Goal: Use online tool/utility: Utilize a website feature to perform a specific function

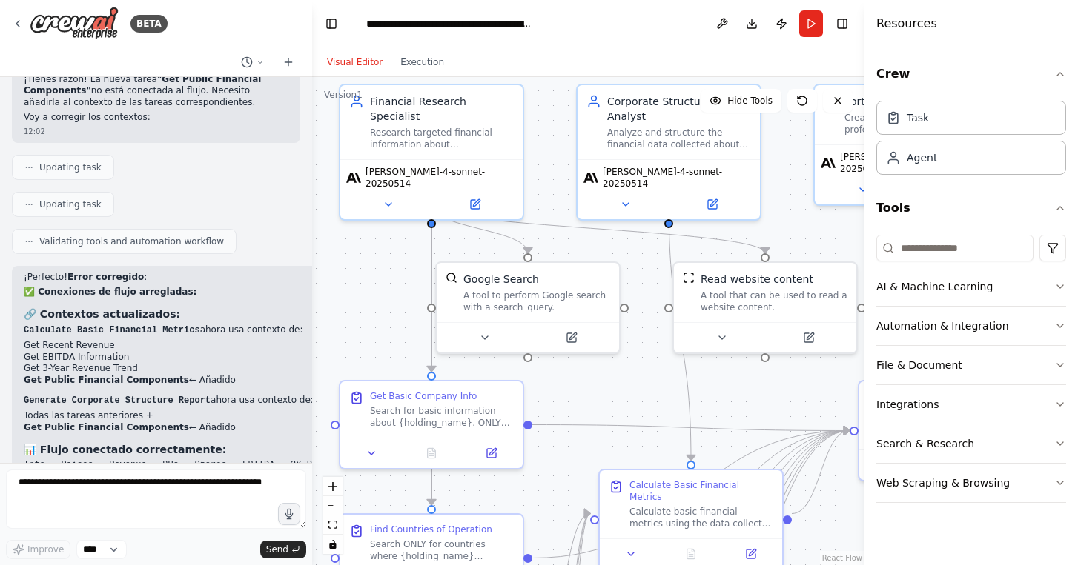
drag, startPoint x: 414, startPoint y: 394, endPoint x: 359, endPoint y: 308, distance: 102.6
click at [359, 308] on div ".deletable-edge-delete-btn { width: 20px; height: 20px; border: 0px solid #ffff…" at bounding box center [588, 321] width 552 height 488
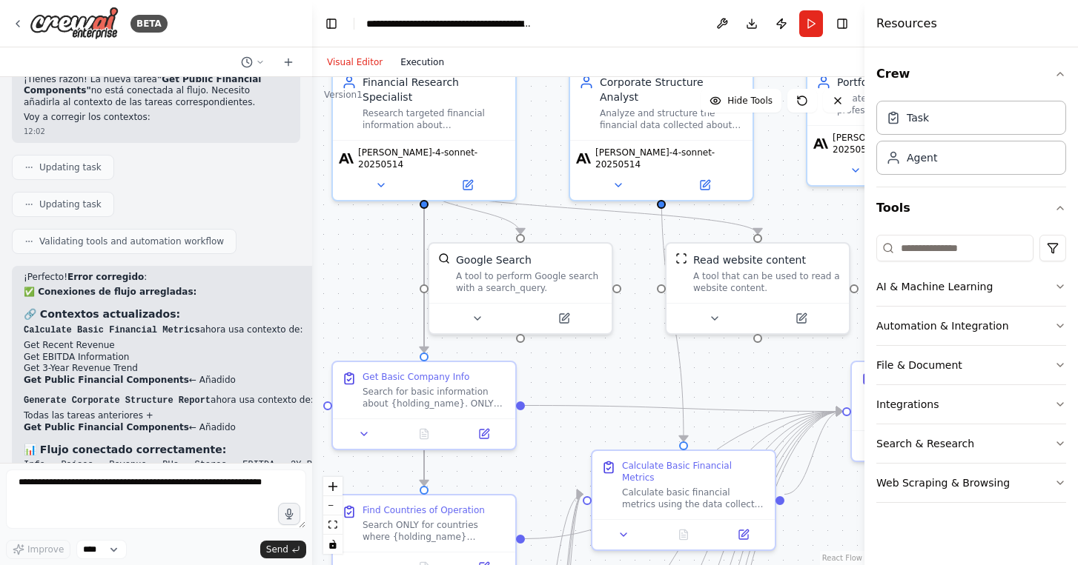
click at [412, 53] on button "Execution" at bounding box center [422, 62] width 62 height 18
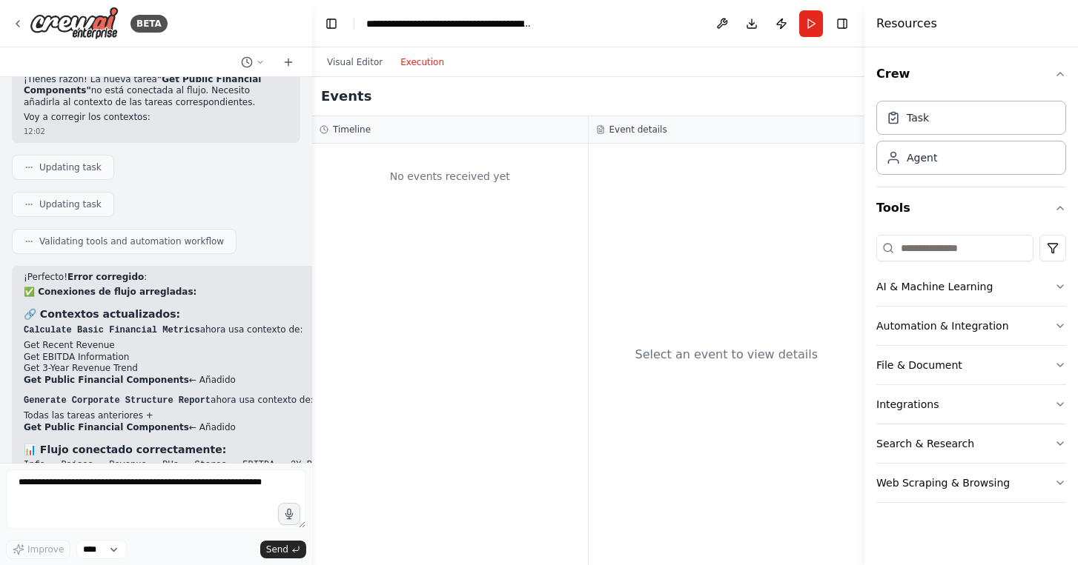
click at [359, 70] on div "Visual Editor Execution" at bounding box center [385, 62] width 135 height 30
click at [365, 62] on button "Visual Editor" at bounding box center [354, 62] width 73 height 18
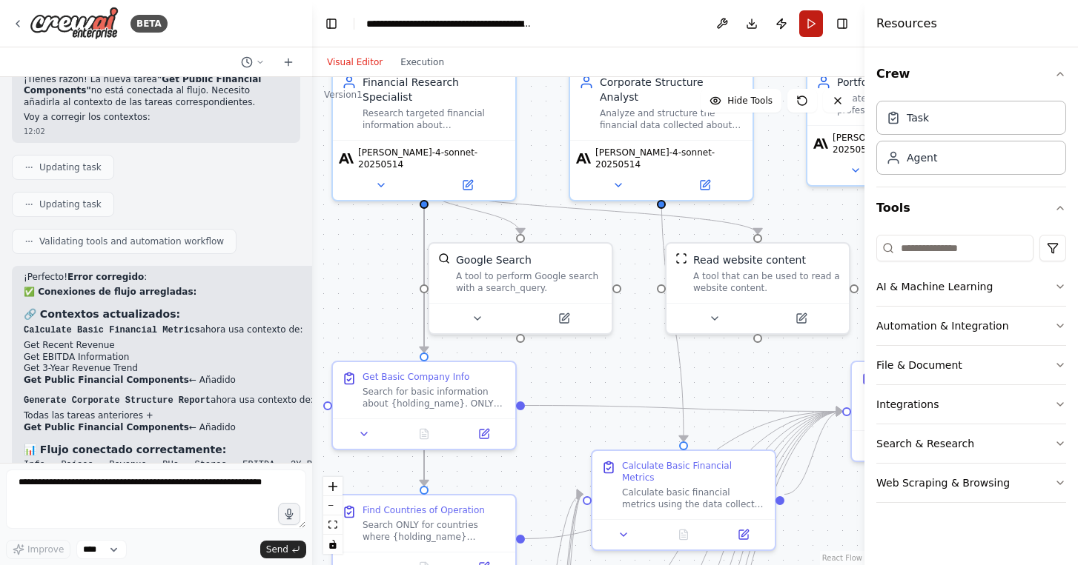
click at [814, 26] on button "Run" at bounding box center [811, 23] width 24 height 27
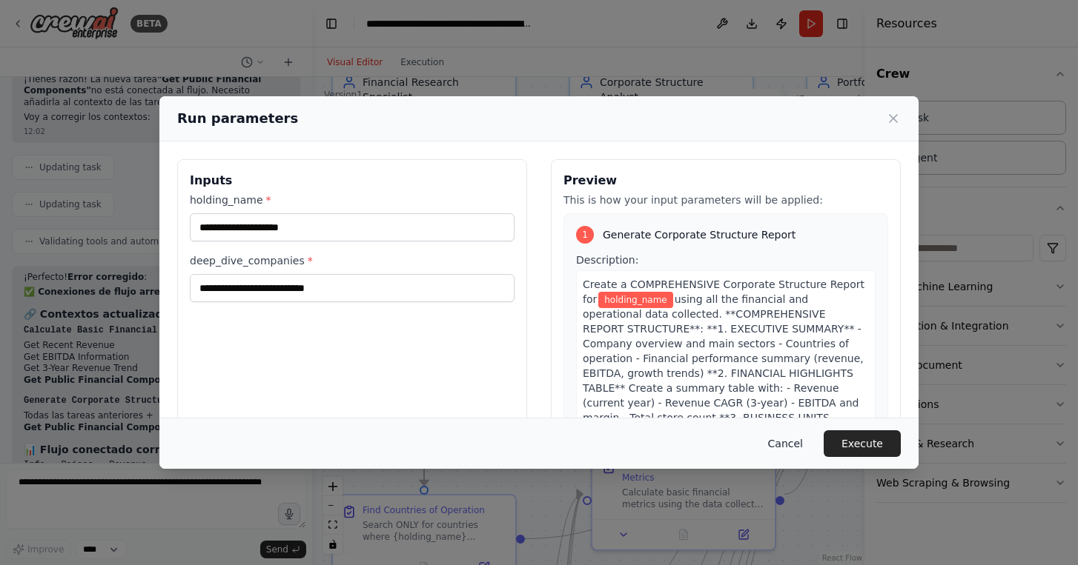
click at [788, 442] on button "Cancel" at bounding box center [785, 444] width 59 height 27
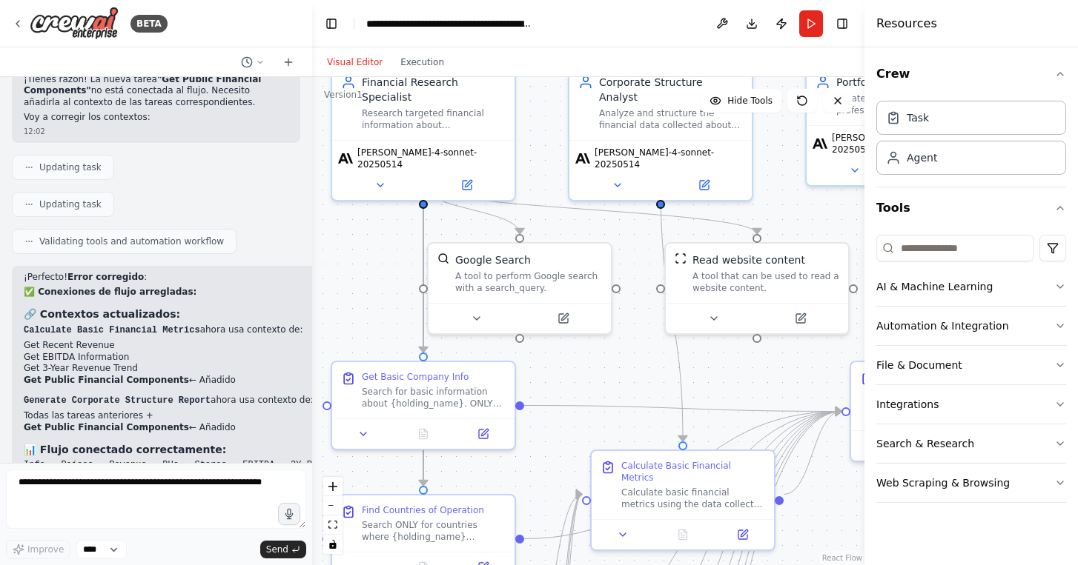
drag, startPoint x: 629, startPoint y: 380, endPoint x: 497, endPoint y: 373, distance: 132.1
click at [497, 373] on div ".deletable-edge-delete-btn { width: 20px; height: 20px; border: 0px solid #ffff…" at bounding box center [588, 321] width 552 height 488
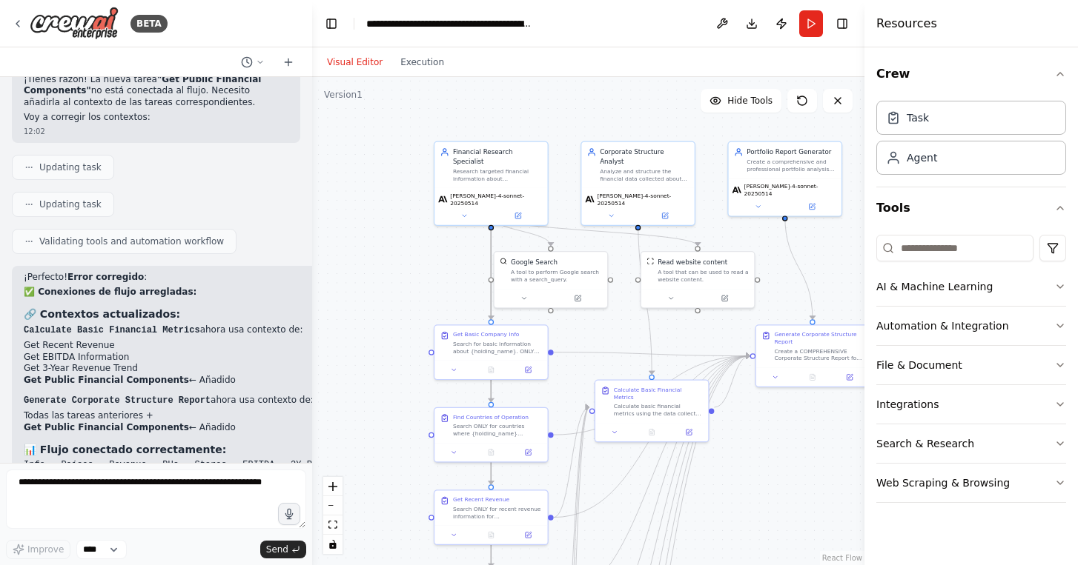
drag, startPoint x: 775, startPoint y: 494, endPoint x: 745, endPoint y: 340, distance: 157.1
click at [745, 340] on div ".deletable-edge-delete-btn { width: 20px; height: 20px; border: 0px solid #ffff…" at bounding box center [588, 321] width 552 height 488
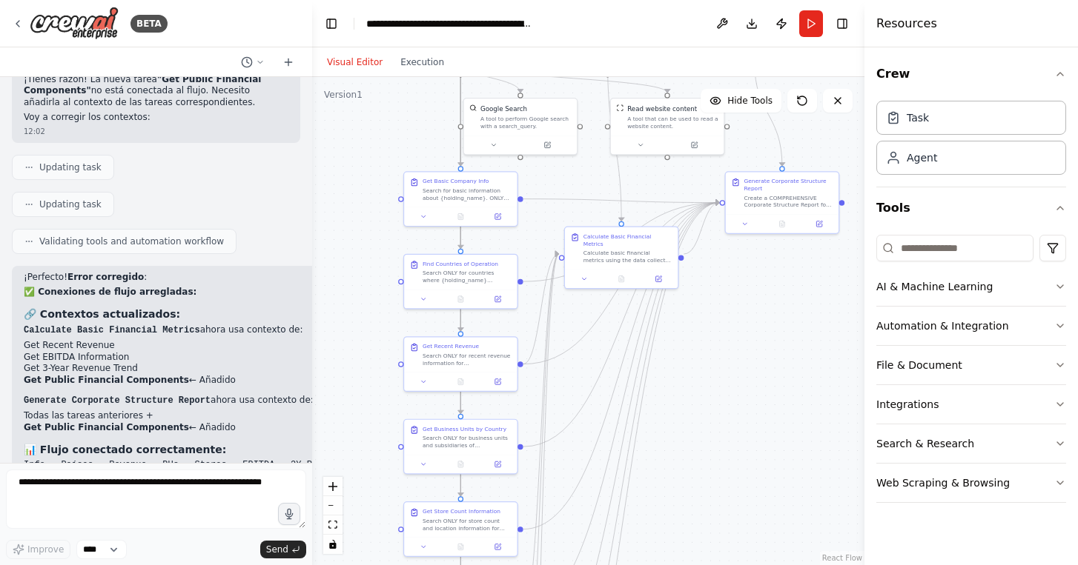
drag, startPoint x: 751, startPoint y: 434, endPoint x: 751, endPoint y: 359, distance: 75.6
click at [751, 359] on div ".deletable-edge-delete-btn { width: 20px; height: 20px; border: 0px solid #ffff…" at bounding box center [588, 321] width 552 height 488
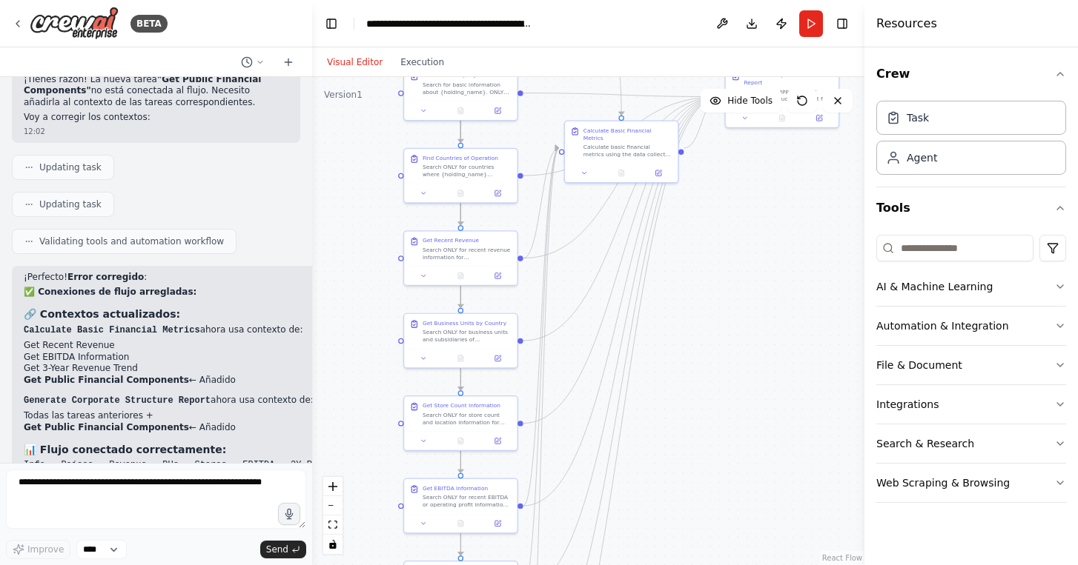
drag, startPoint x: 738, startPoint y: 376, endPoint x: 738, endPoint y: 269, distance: 107.5
click at [738, 271] on div ".deletable-edge-delete-btn { width: 20px; height: 20px; border: 0px solid #ffff…" at bounding box center [588, 321] width 552 height 488
drag, startPoint x: 738, startPoint y: 269, endPoint x: 738, endPoint y: 205, distance: 64.5
click at [738, 205] on div ".deletable-edge-delete-btn { width: 20px; height: 20px; border: 0px solid #ffff…" at bounding box center [588, 321] width 552 height 488
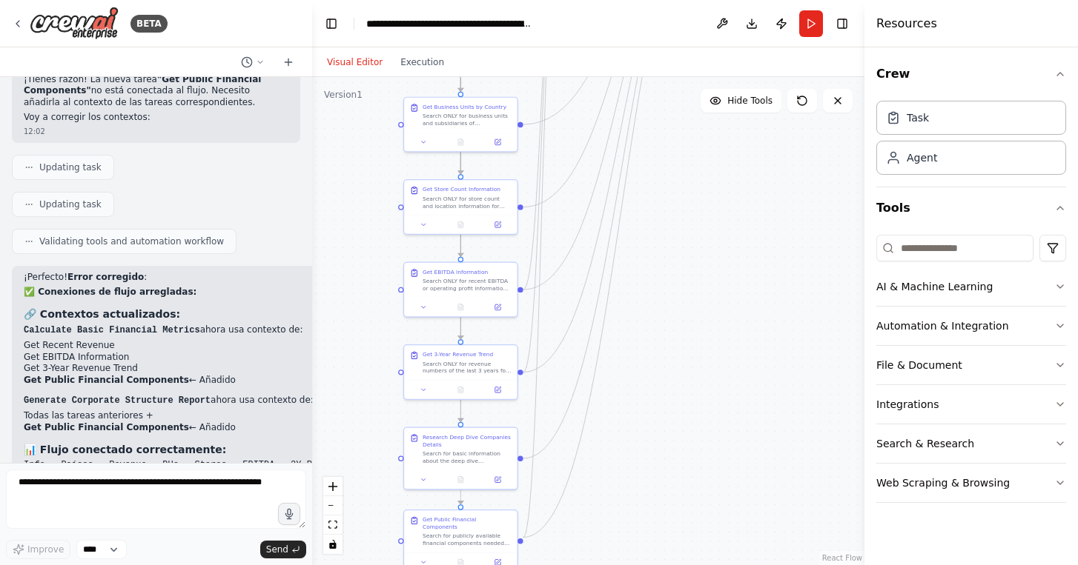
drag, startPoint x: 736, startPoint y: 305, endPoint x: 736, endPoint y: 217, distance: 87.4
click at [736, 217] on div ".deletable-edge-delete-btn { width: 20px; height: 20px; border: 0px solid #ffff…" at bounding box center [588, 321] width 552 height 488
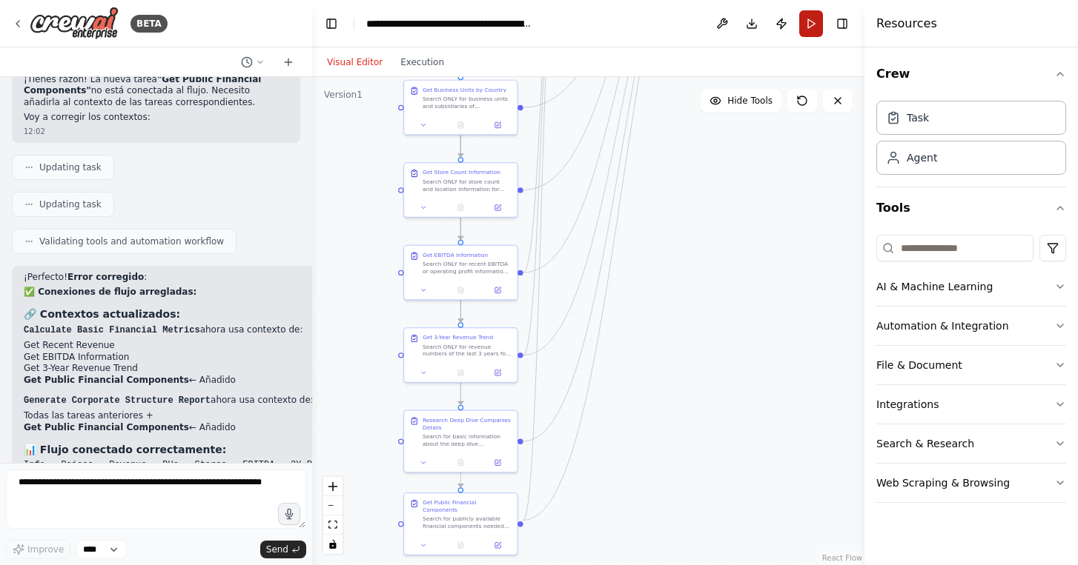
click at [814, 19] on button "Run" at bounding box center [811, 23] width 24 height 27
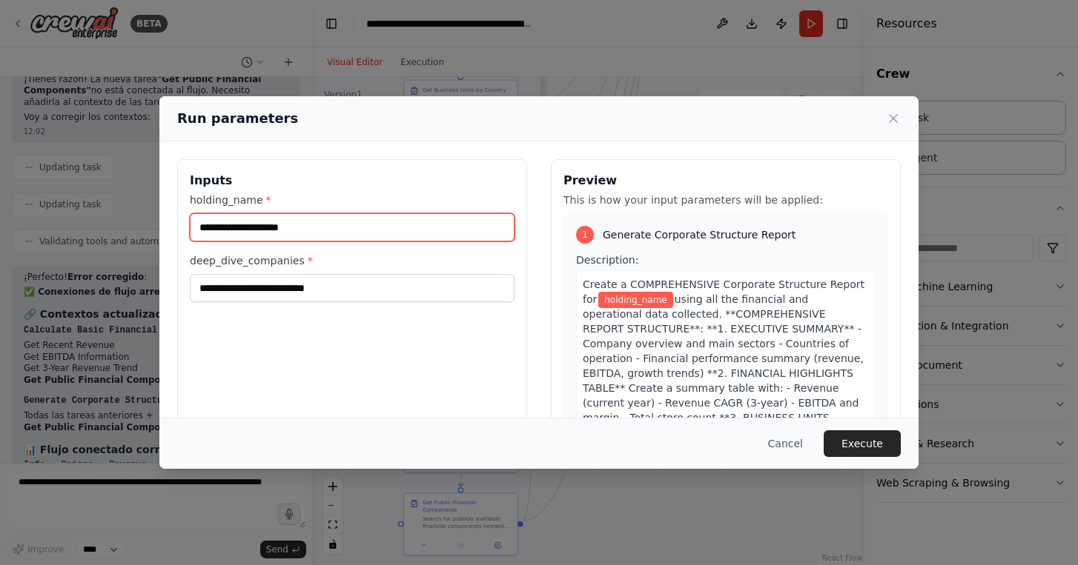
click at [245, 227] on input "holding_name *" at bounding box center [352, 227] width 325 height 28
type input "**********"
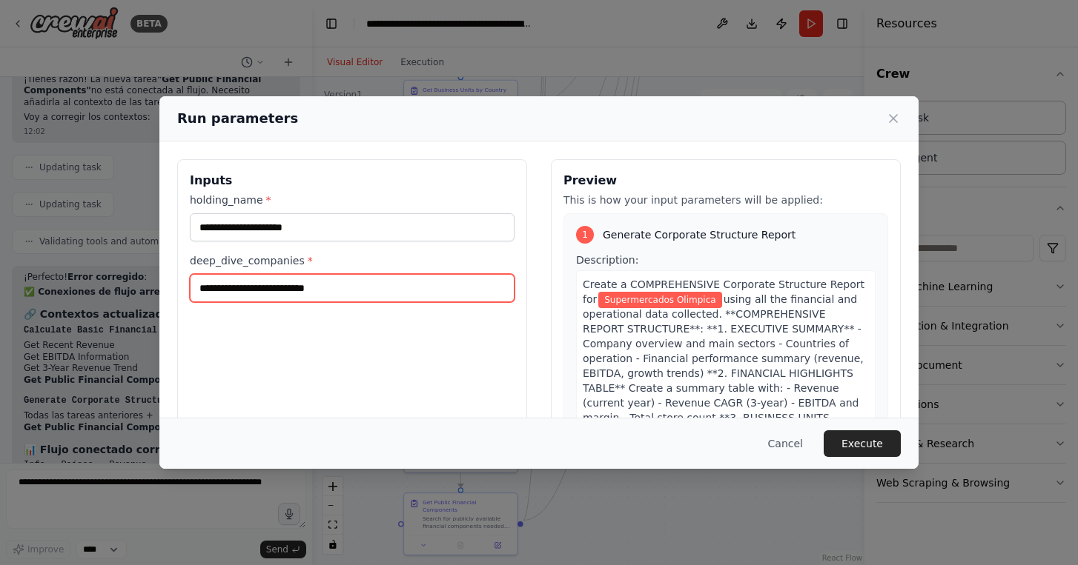
click at [242, 282] on input "deep_dive_companies *" at bounding box center [352, 288] width 325 height 28
type input "********"
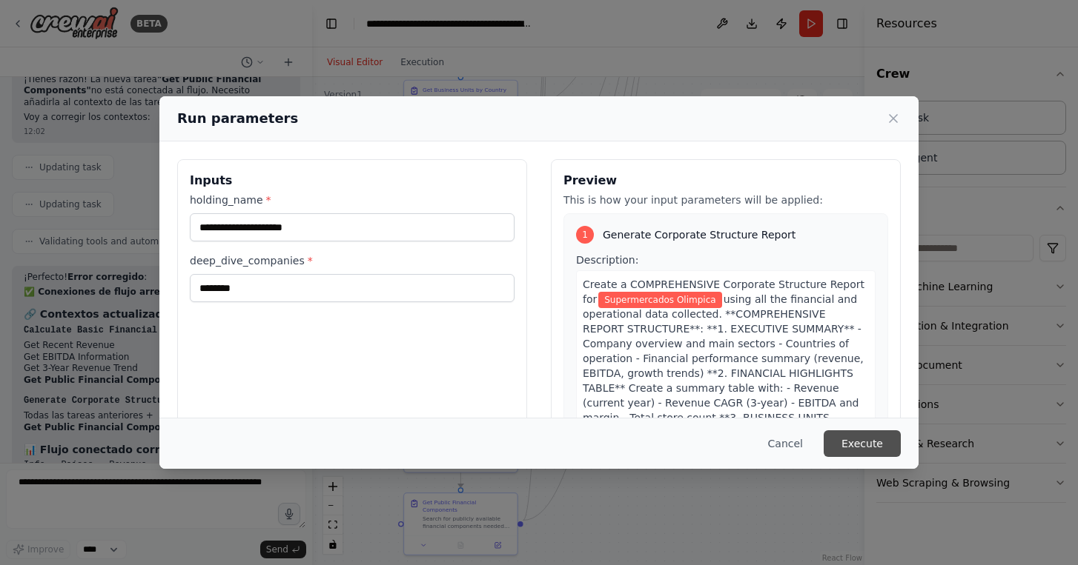
click at [867, 454] on button "Execute" at bounding box center [861, 444] width 77 height 27
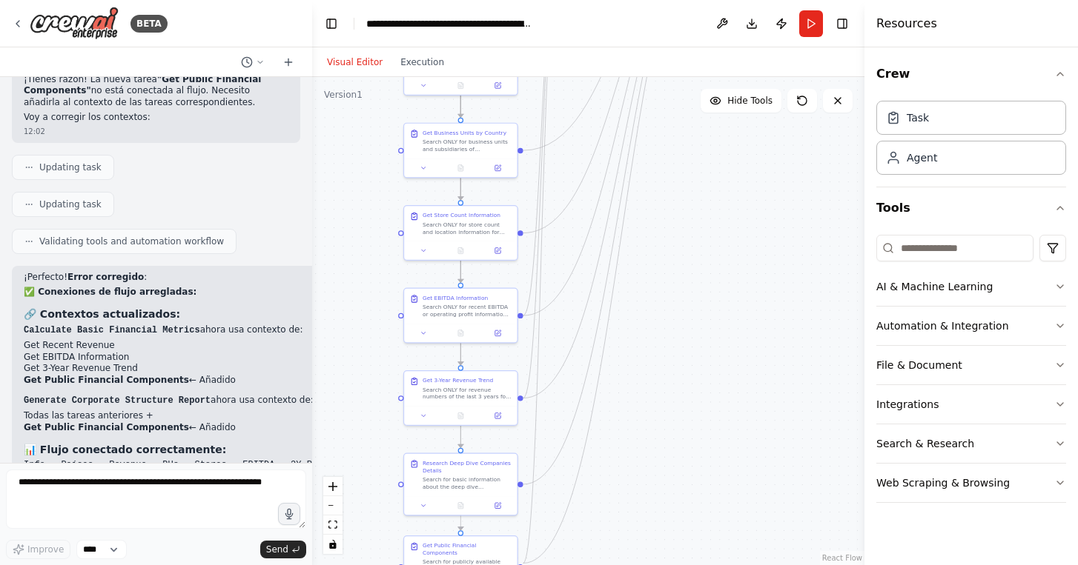
drag, startPoint x: 662, startPoint y: 294, endPoint x: 665, endPoint y: 487, distance: 192.7
click at [665, 485] on div ".deletable-edge-delete-btn { width: 20px; height: 20px; border: 0px solid #ffff…" at bounding box center [588, 321] width 552 height 488
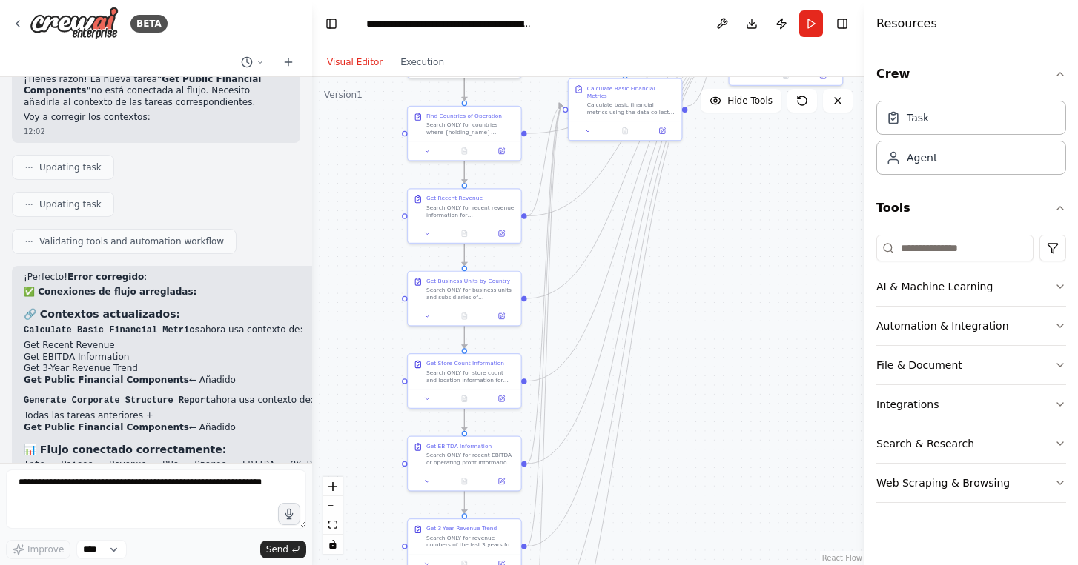
drag, startPoint x: 663, startPoint y: 385, endPoint x: 663, endPoint y: 513, distance: 128.2
click at [663, 505] on div ".deletable-edge-delete-btn { width: 20px; height: 20px; border: 0px solid #ffff…" at bounding box center [588, 321] width 552 height 488
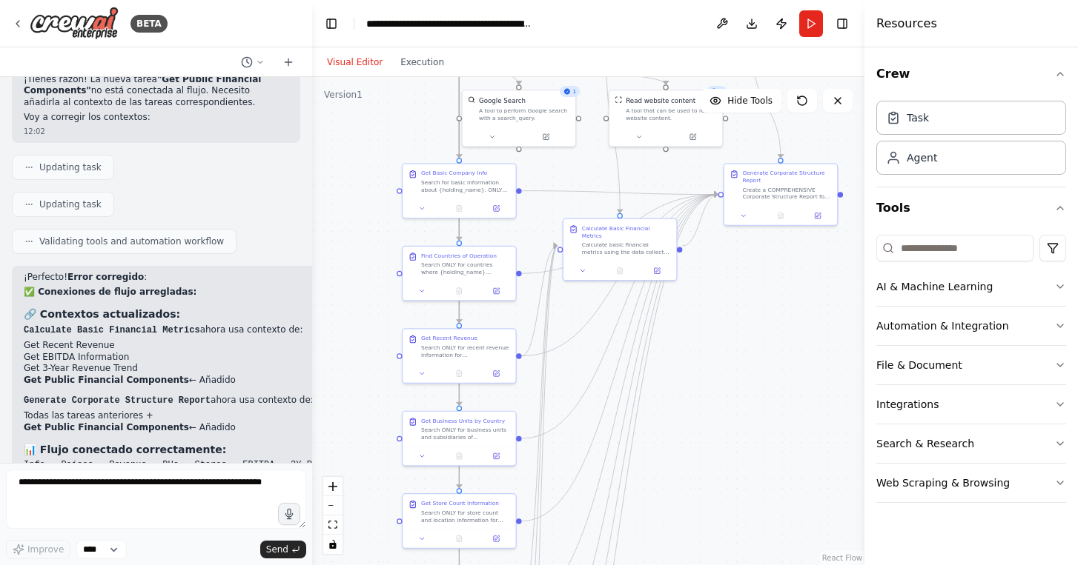
drag, startPoint x: 731, startPoint y: 350, endPoint x: 697, endPoint y: 434, distance: 90.7
click at [697, 434] on div ".deletable-edge-delete-btn { width: 20px; height: 20px; border: 0px solid #ffff…" at bounding box center [588, 321] width 552 height 488
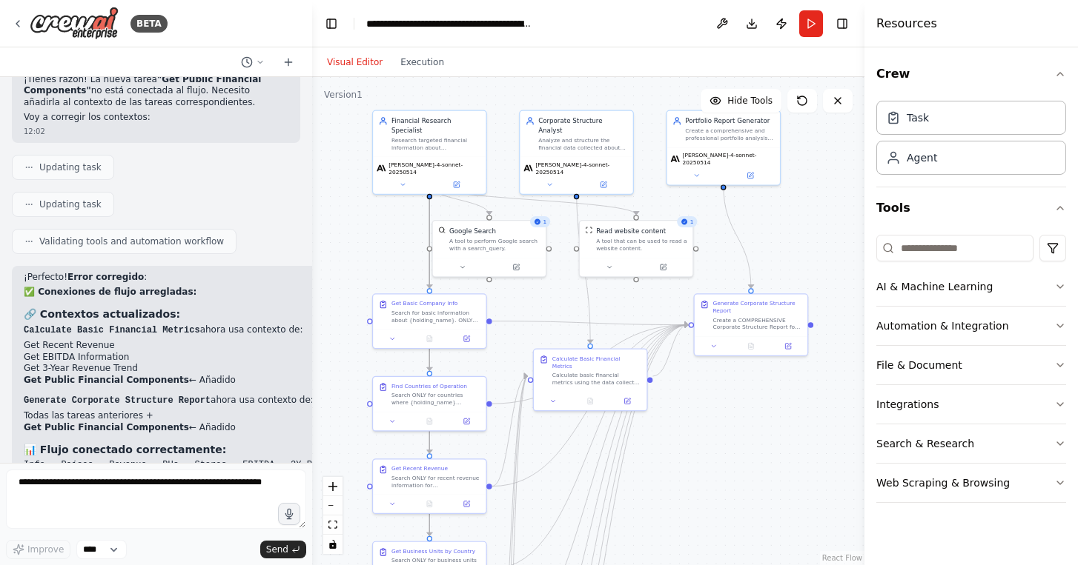
drag, startPoint x: 717, startPoint y: 365, endPoint x: 717, endPoint y: 487, distance: 121.5
click at [717, 485] on div ".deletable-edge-delete-btn { width: 20px; height: 20px; border: 0px solid #ffff…" at bounding box center [588, 321] width 552 height 488
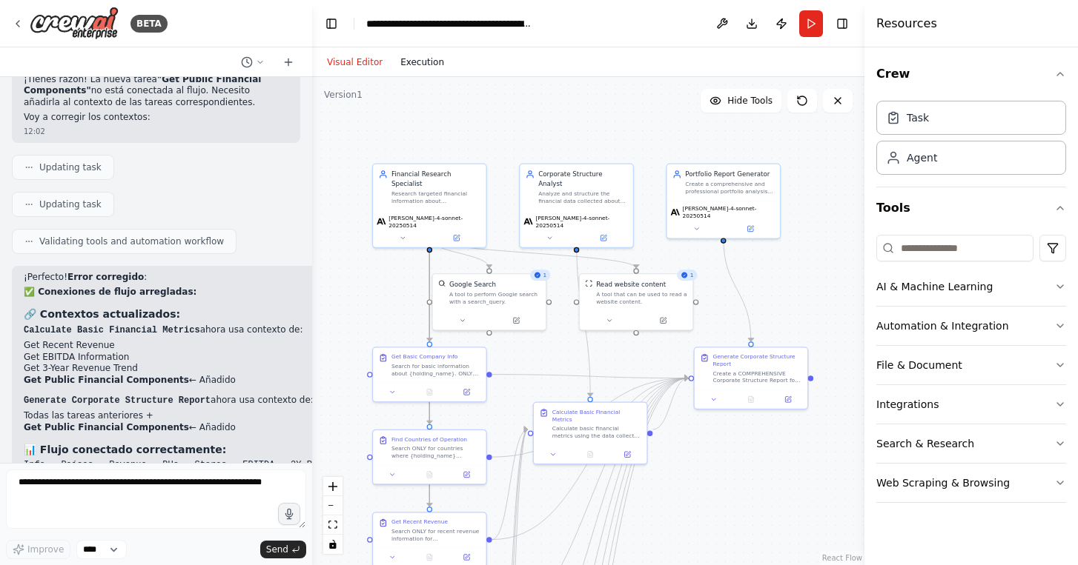
click at [420, 59] on button "Execution" at bounding box center [422, 62] width 62 height 18
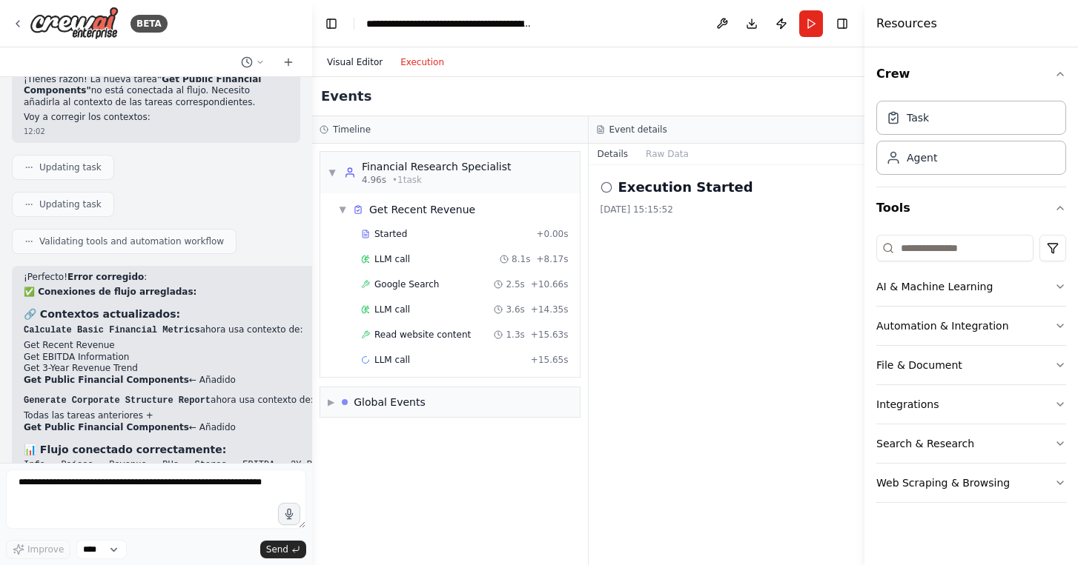
click at [353, 56] on button "Visual Editor" at bounding box center [354, 62] width 73 height 18
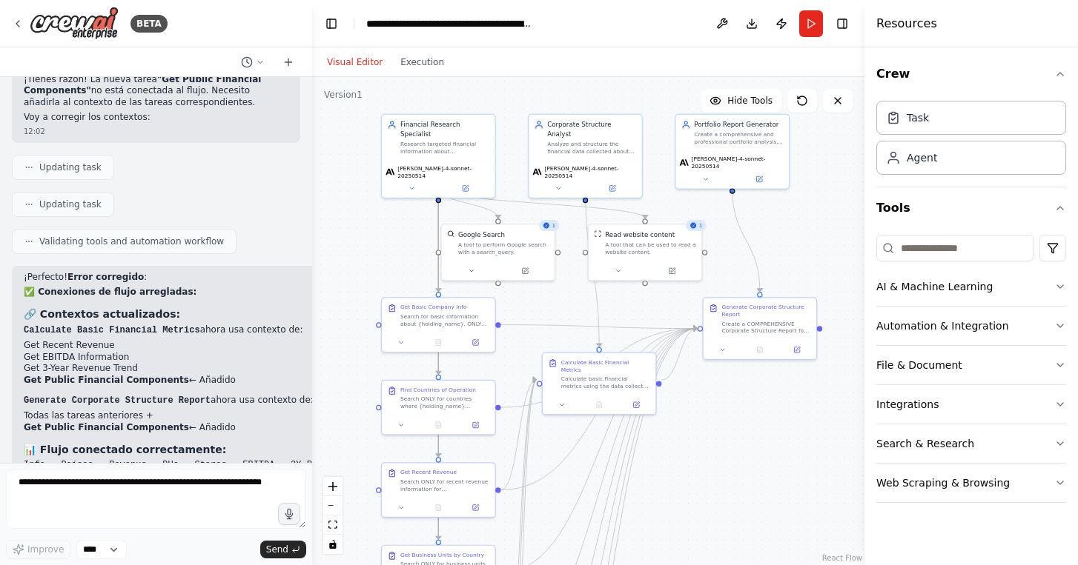
drag, startPoint x: 476, startPoint y: 146, endPoint x: 498, endPoint y: 93, distance: 57.1
click at [496, 93] on div ".deletable-edge-delete-btn { width: 20px; height: 20px; border: 0px solid #ffff…" at bounding box center [588, 321] width 552 height 488
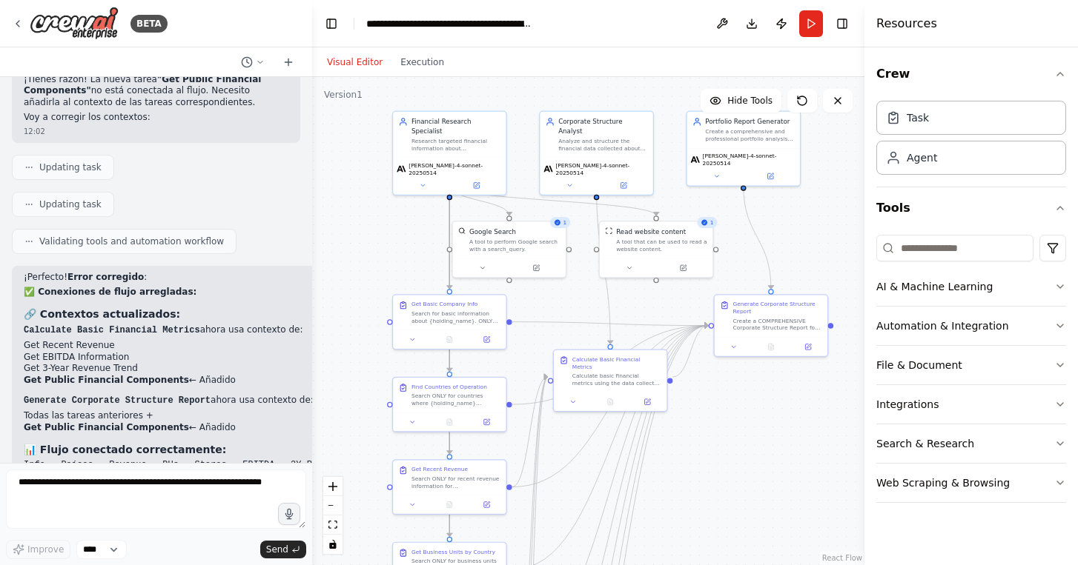
drag, startPoint x: 690, startPoint y: 431, endPoint x: 690, endPoint y: 281, distance: 149.7
click at [690, 281] on div ".deletable-edge-delete-btn { width: 20px; height: 20px; border: 0px solid #ffff…" at bounding box center [588, 321] width 552 height 488
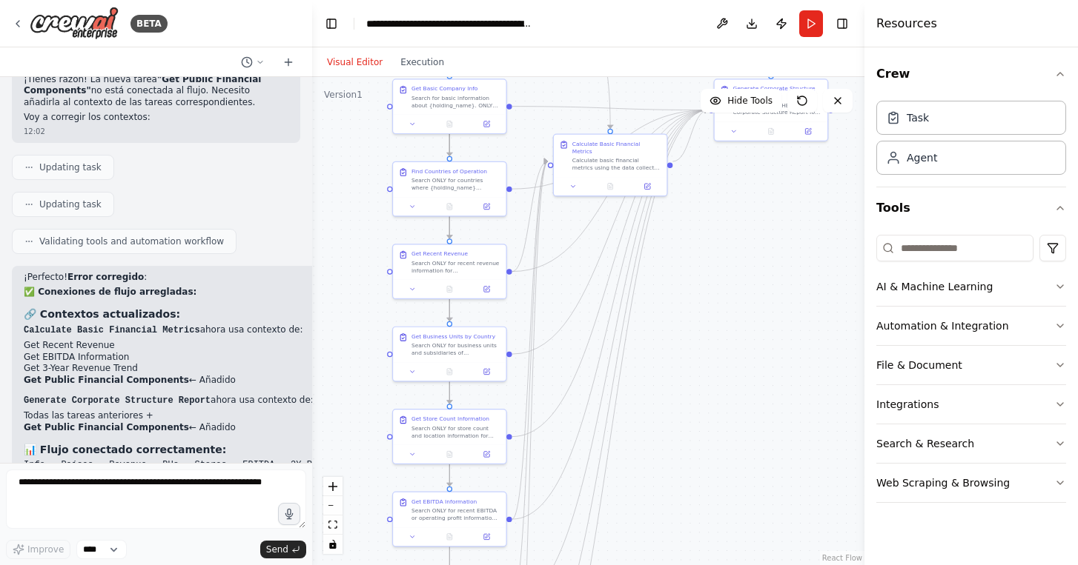
drag, startPoint x: 697, startPoint y: 312, endPoint x: 697, endPoint y: 222, distance: 90.4
click at [697, 222] on div ".deletable-edge-delete-btn { width: 20px; height: 20px; border: 0px solid #ffff…" at bounding box center [588, 321] width 552 height 488
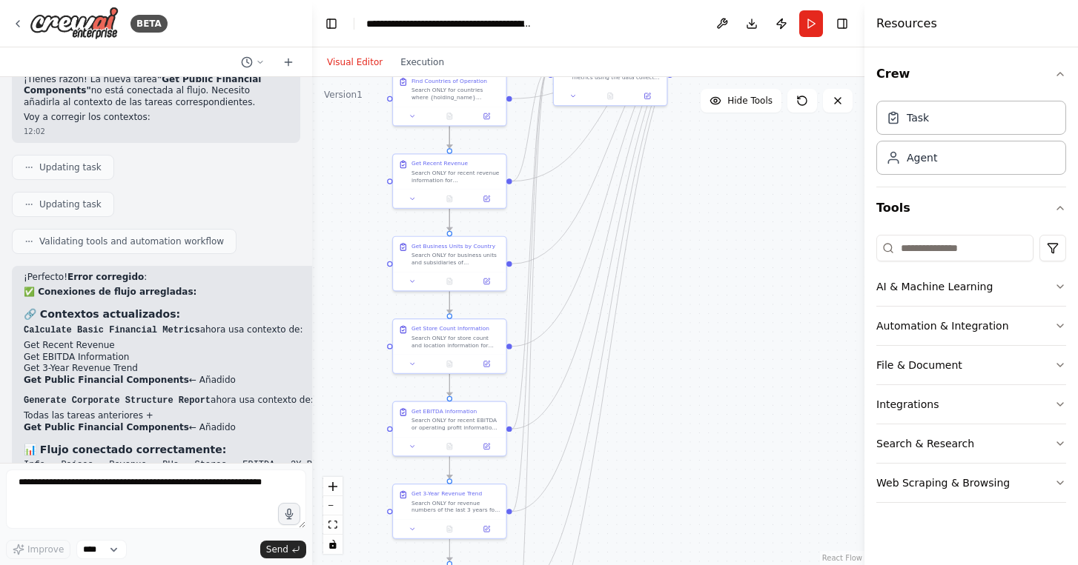
drag, startPoint x: 688, startPoint y: 250, endPoint x: 688, endPoint y: 204, distance: 45.9
click at [688, 204] on div ".deletable-edge-delete-btn { width: 20px; height: 20px; border: 0px solid #ffff…" at bounding box center [588, 321] width 552 height 488
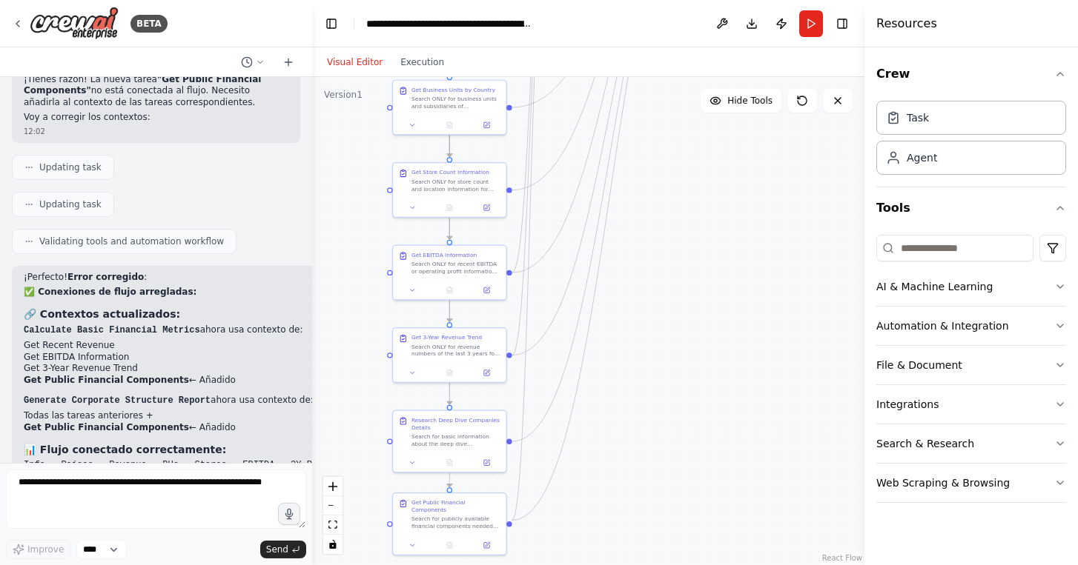
drag, startPoint x: 687, startPoint y: 302, endPoint x: 687, endPoint y: 217, distance: 84.5
click at [687, 217] on div ".deletable-edge-delete-btn { width: 20px; height: 20px; border: 0px solid #ffff…" at bounding box center [588, 321] width 552 height 488
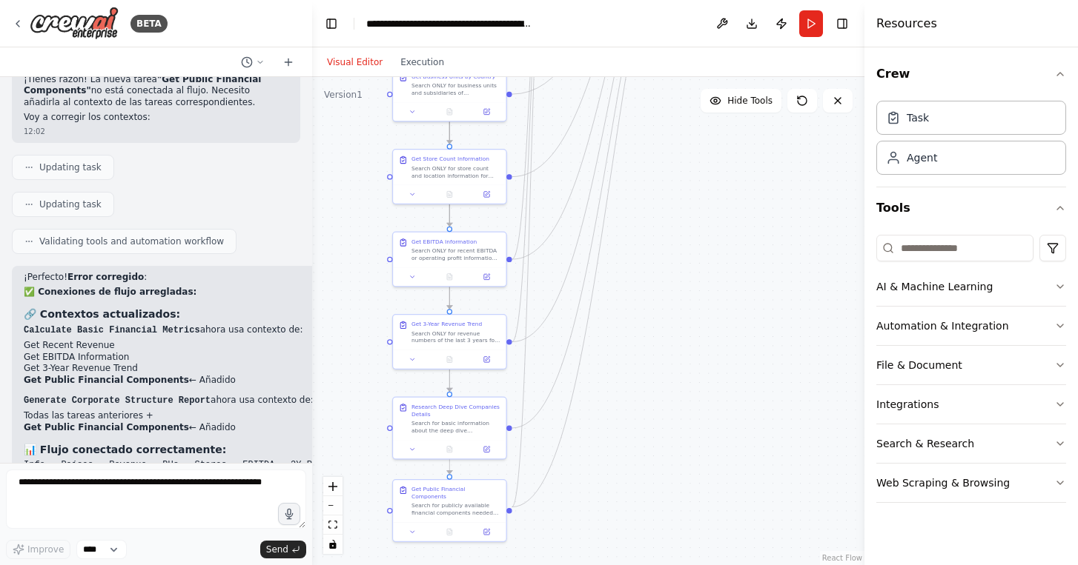
drag, startPoint x: 679, startPoint y: 285, endPoint x: 679, endPoint y: 209, distance: 75.6
click at [679, 212] on div ".deletable-edge-delete-btn { width: 20px; height: 20px; border: 0px solid #ffff…" at bounding box center [588, 321] width 552 height 488
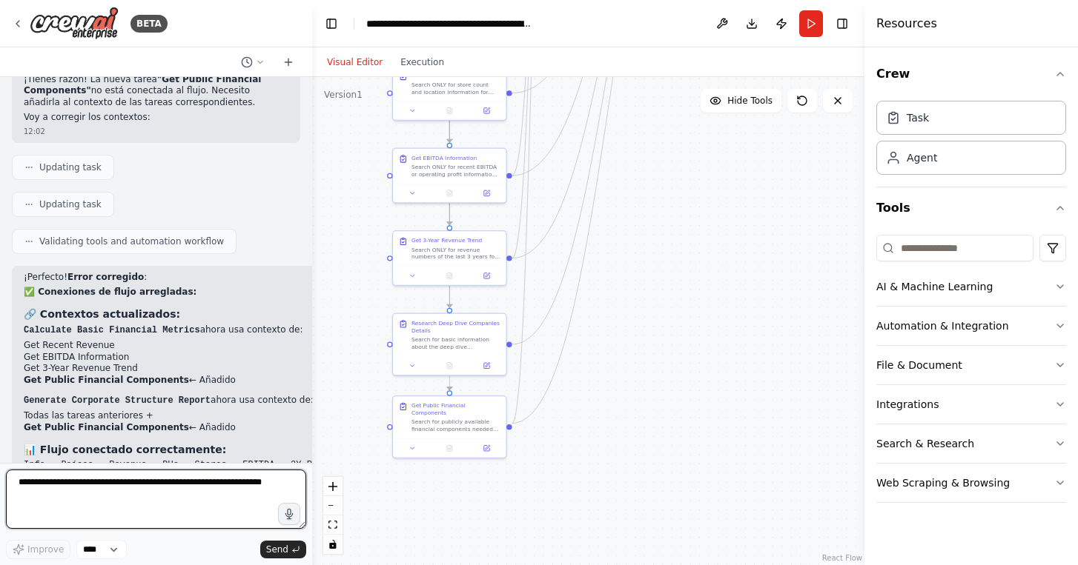
click at [180, 492] on textarea at bounding box center [156, 499] width 300 height 59
type textarea "*"
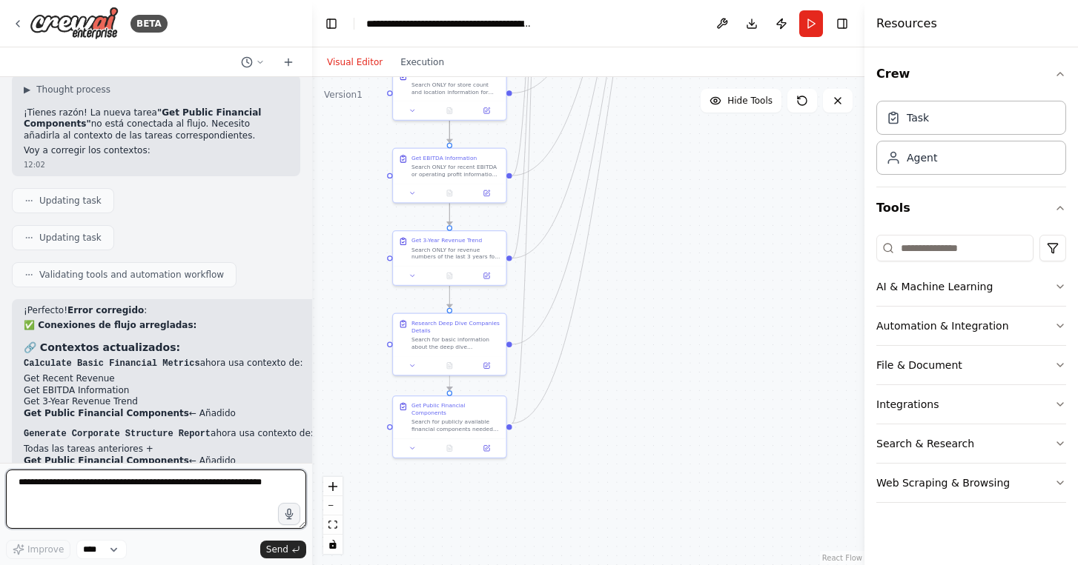
scroll to position [29013, 0]
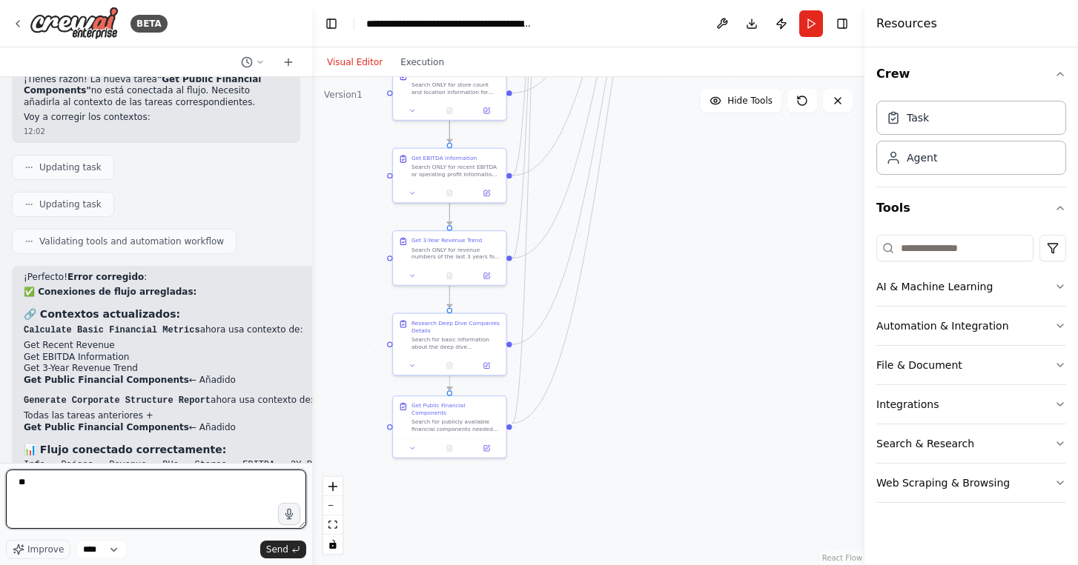
type textarea "*"
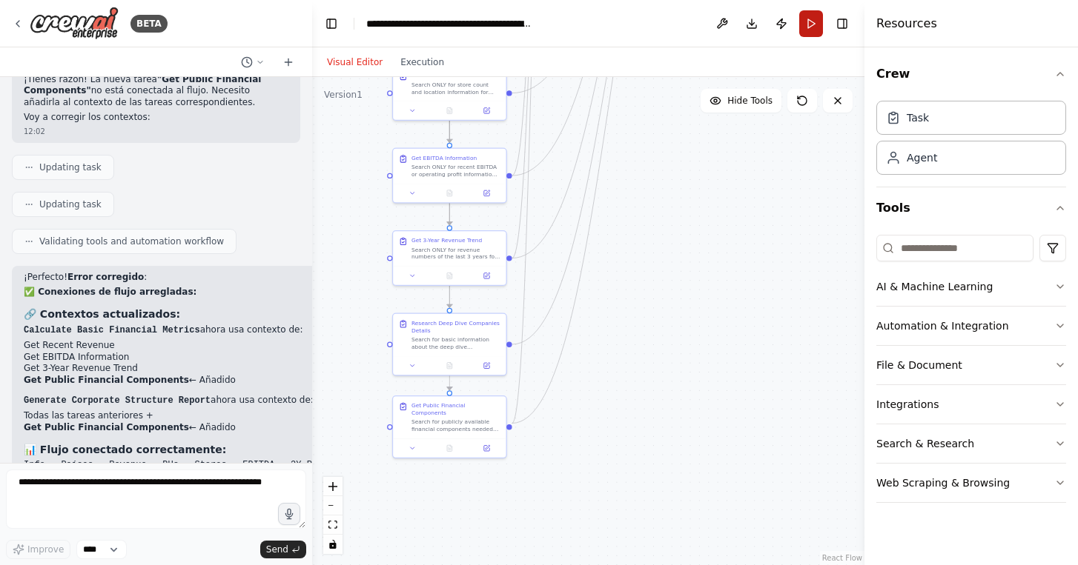
click at [810, 23] on button "Run" at bounding box center [811, 23] width 24 height 27
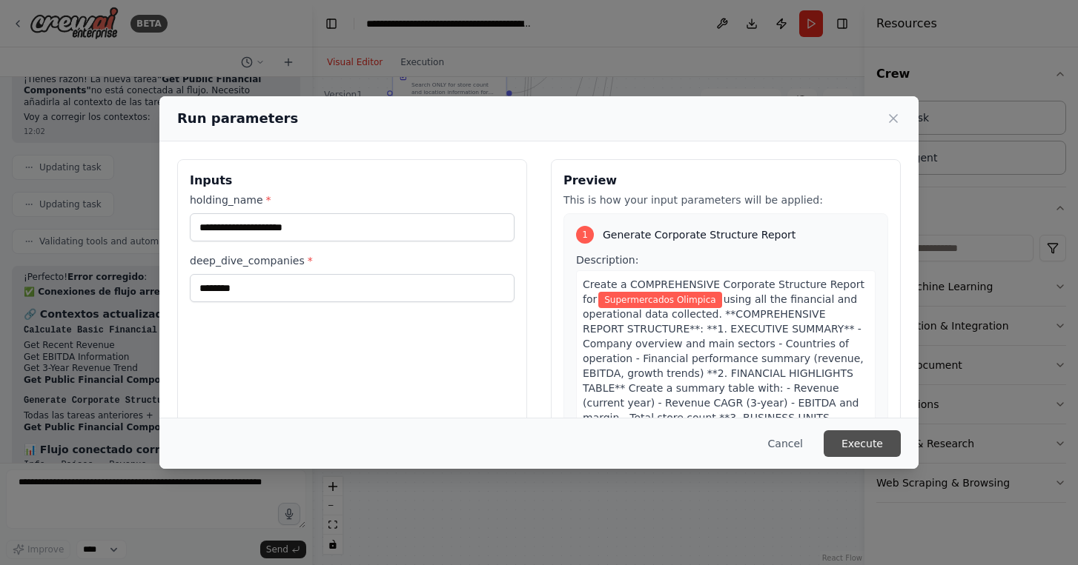
click at [847, 437] on button "Execute" at bounding box center [861, 444] width 77 height 27
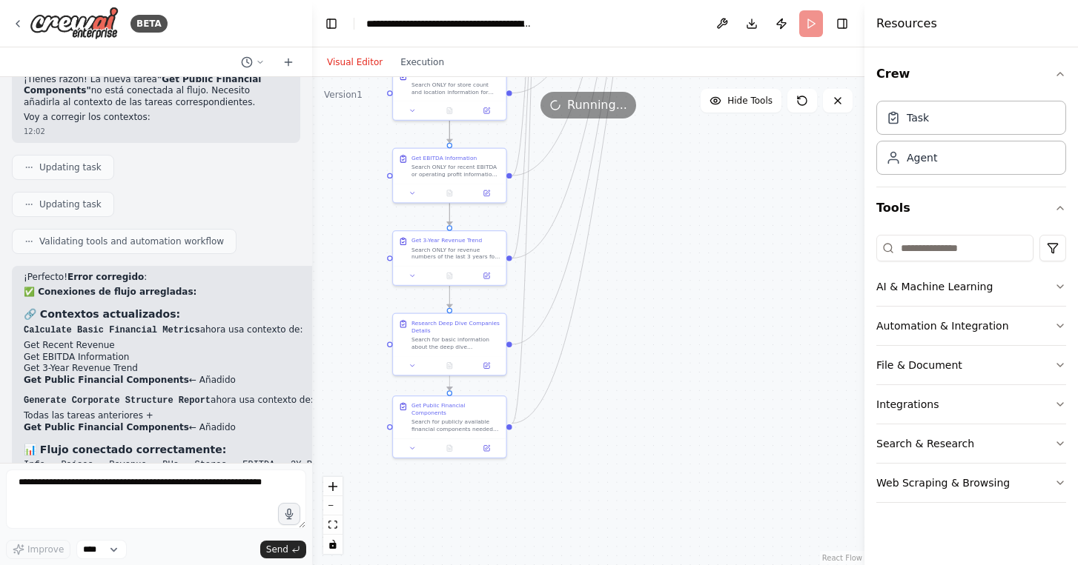
drag, startPoint x: 679, startPoint y: 286, endPoint x: 679, endPoint y: 405, distance: 118.6
click at [679, 405] on div ".deletable-edge-delete-btn { width: 20px; height: 20px; border: 0px solid #ffff…" at bounding box center [588, 321] width 552 height 488
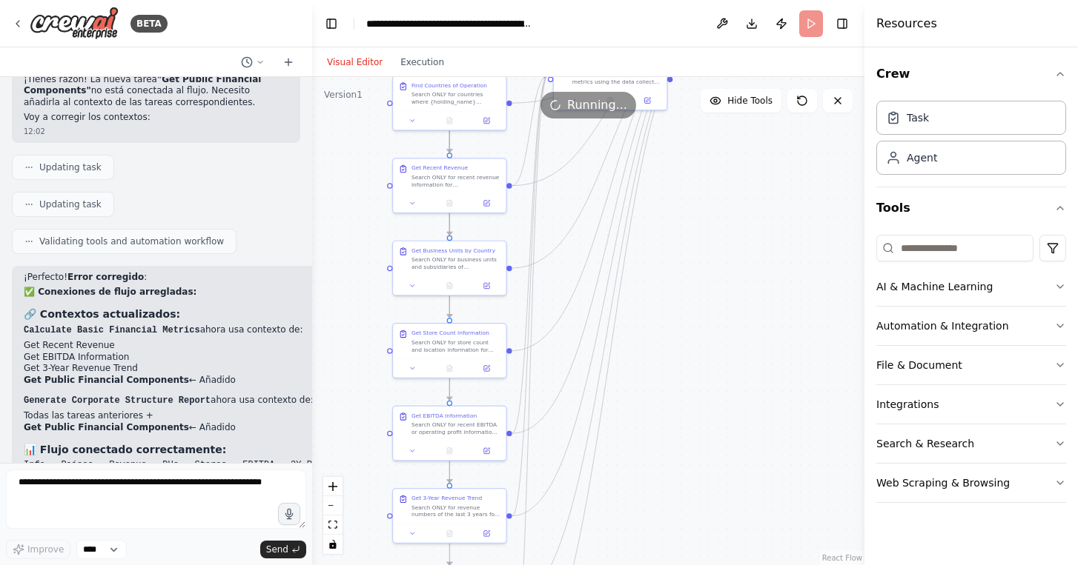
drag, startPoint x: 689, startPoint y: 384, endPoint x: 689, endPoint y: 451, distance: 66.7
click at [689, 448] on div ".deletable-edge-delete-btn { width: 20px; height: 20px; border: 0px solid #ffff…" at bounding box center [588, 321] width 552 height 488
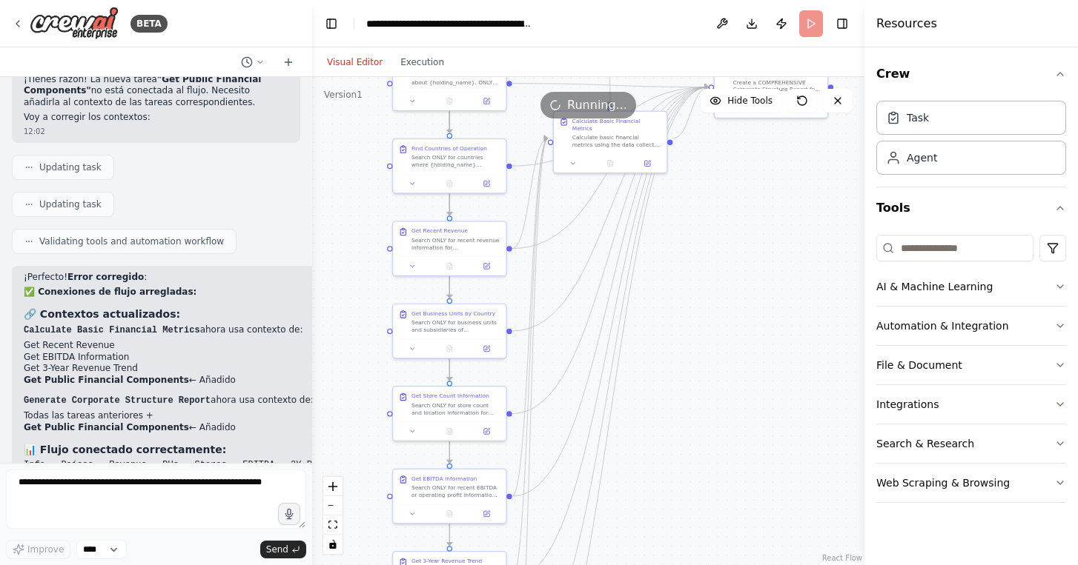
drag, startPoint x: 703, startPoint y: 353, endPoint x: 703, endPoint y: 455, distance: 101.5
click at [703, 455] on div ".deletable-edge-delete-btn { width: 20px; height: 20px; border: 0px solid #ffff…" at bounding box center [588, 321] width 552 height 488
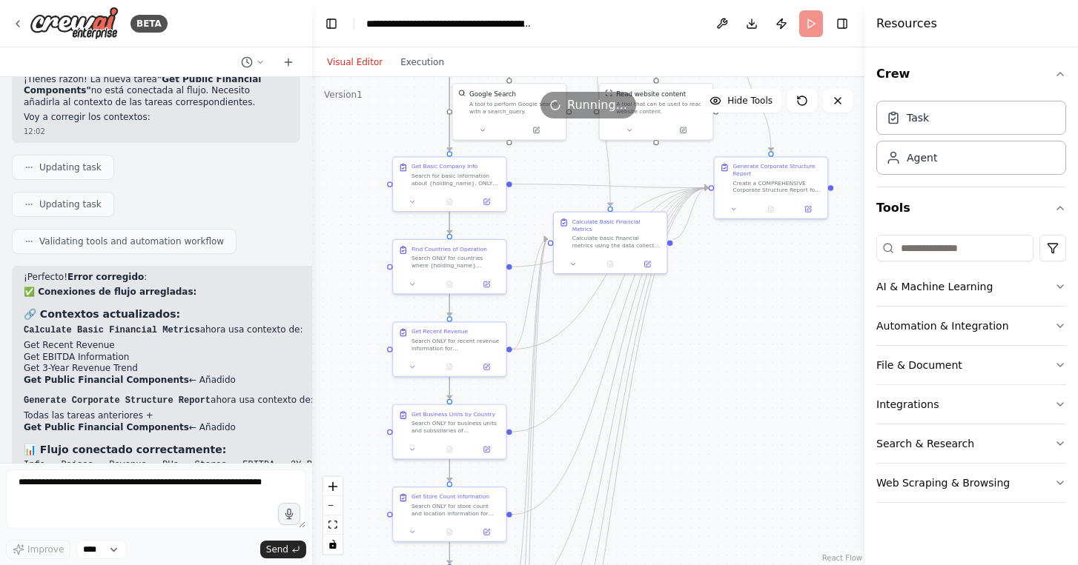
drag, startPoint x: 738, startPoint y: 371, endPoint x: 736, endPoint y: 423, distance: 52.7
click at [737, 423] on div ".deletable-edge-delete-btn { width: 20px; height: 20px; border: 0px solid #ffff…" at bounding box center [588, 321] width 552 height 488
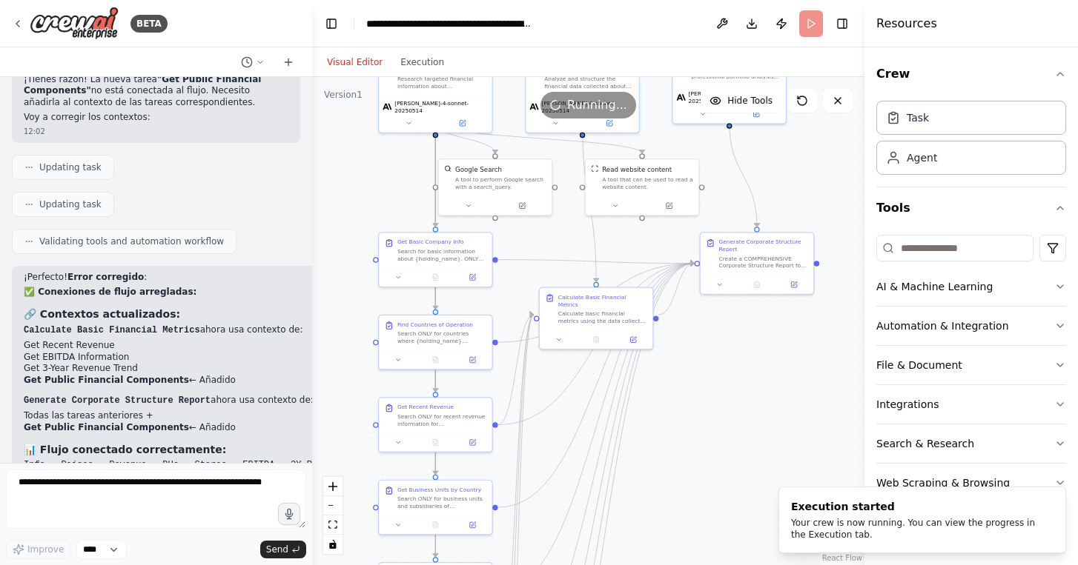
drag, startPoint x: 739, startPoint y: 401, endPoint x: 707, endPoint y: 454, distance: 61.5
click at [707, 453] on div ".deletable-edge-delete-btn { width: 20px; height: 20px; border: 0px solid #ffff…" at bounding box center [588, 321] width 552 height 488
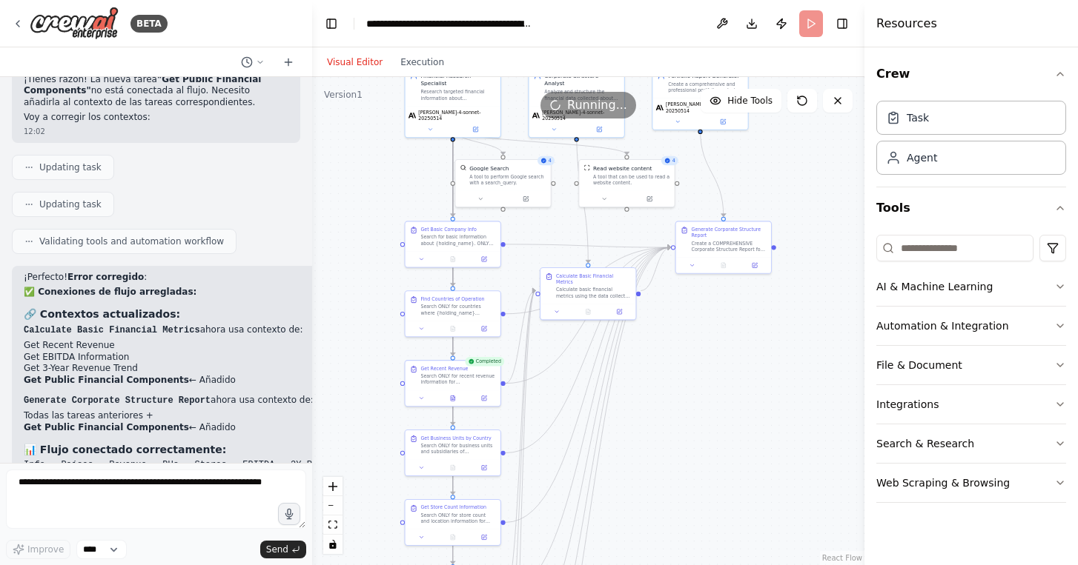
drag, startPoint x: 716, startPoint y: 464, endPoint x: 711, endPoint y: 349, distance: 115.0
click at [712, 349] on div ".deletable-edge-delete-btn { width: 20px; height: 20px; border: 0px solid #ffff…" at bounding box center [588, 321] width 552 height 488
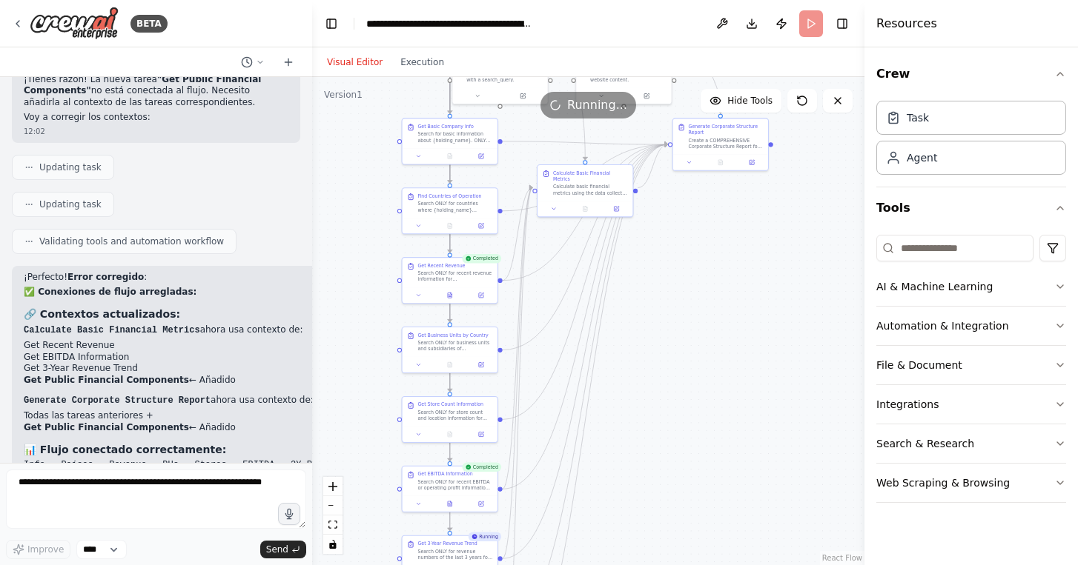
drag, startPoint x: 708, startPoint y: 392, endPoint x: 708, endPoint y: 302, distance: 89.7
click at [708, 302] on div ".deletable-edge-delete-btn { width: 20px; height: 20px; border: 0px solid #ffff…" at bounding box center [588, 321] width 552 height 488
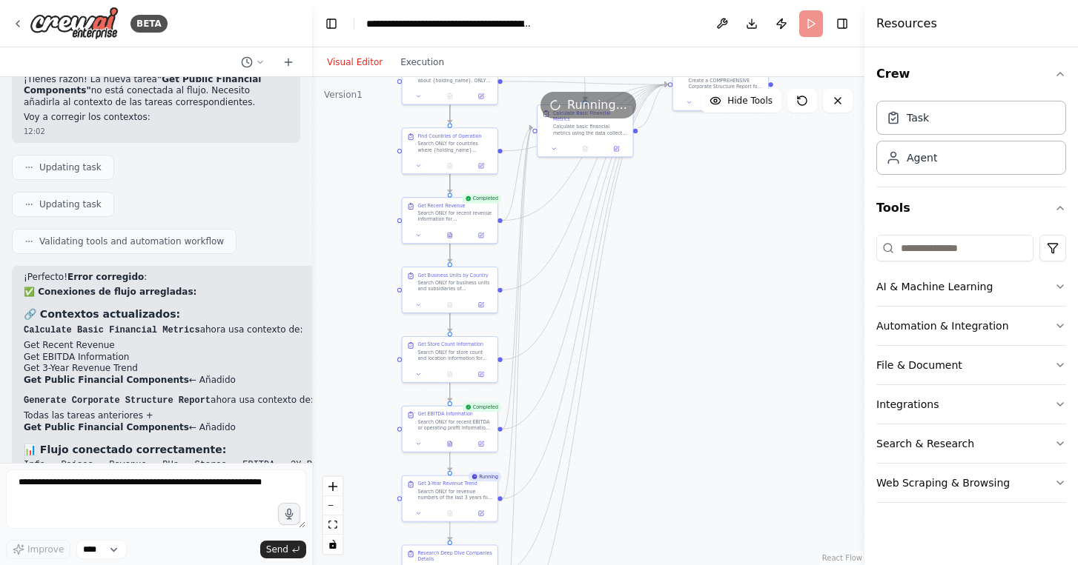
drag, startPoint x: 699, startPoint y: 340, endPoint x: 699, endPoint y: 246, distance: 94.1
click at [699, 246] on div ".deletable-edge-delete-btn { width: 20px; height: 20px; border: 0px solid #ffff…" at bounding box center [588, 321] width 552 height 488
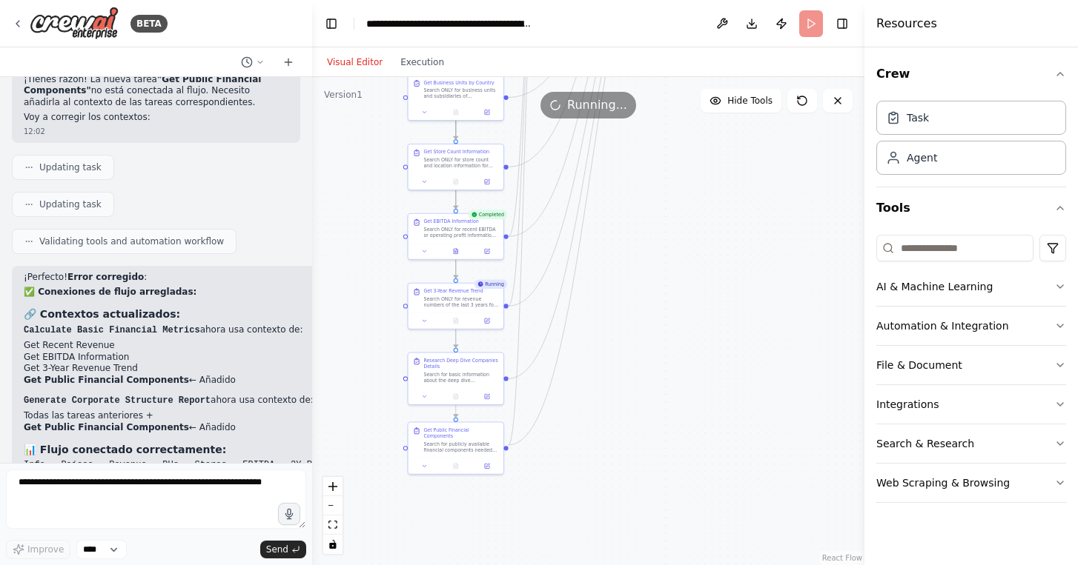
drag, startPoint x: 697, startPoint y: 307, endPoint x: 700, endPoint y: 174, distance: 132.7
click at [702, 175] on div ".deletable-edge-delete-btn { width: 20px; height: 20px; border: 0px solid #ffff…" at bounding box center [588, 321] width 552 height 488
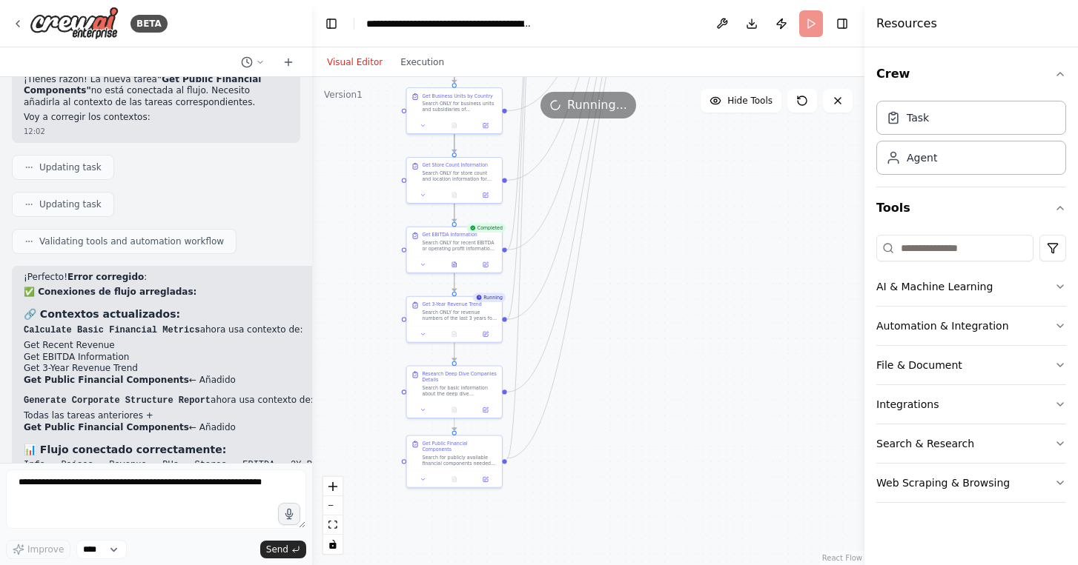
drag, startPoint x: 687, startPoint y: 244, endPoint x: 687, endPoint y: 330, distance: 86.0
click at [687, 330] on div ".deletable-edge-delete-btn { width: 20px; height: 20px; border: 0px solid #ffff…" at bounding box center [588, 321] width 552 height 488
drag, startPoint x: 688, startPoint y: 292, endPoint x: 688, endPoint y: 383, distance: 91.2
click at [688, 383] on div ".deletable-edge-delete-btn { width: 20px; height: 20px; border: 0px solid #ffff…" at bounding box center [588, 321] width 552 height 488
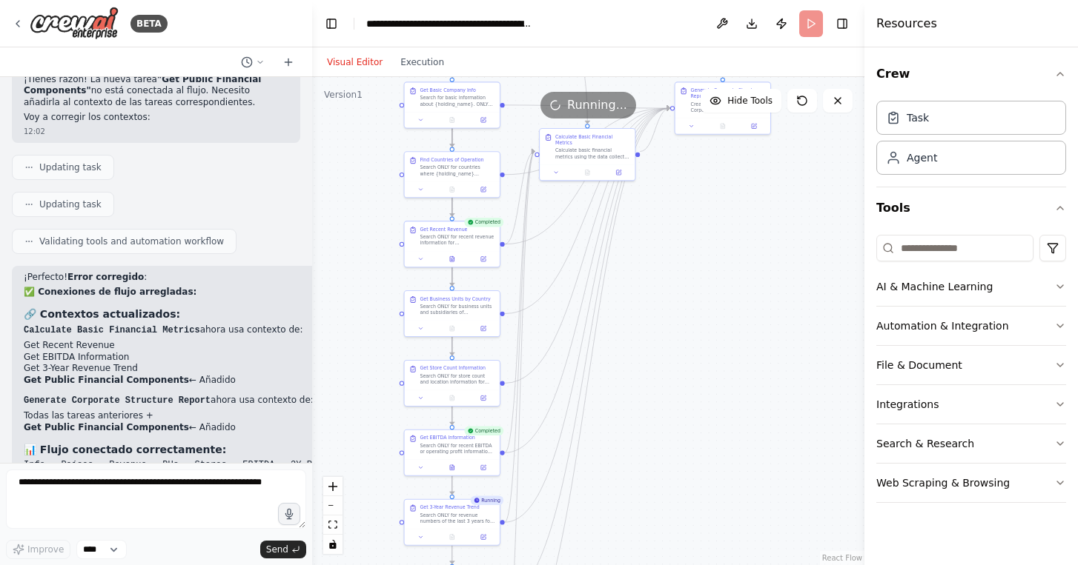
drag, startPoint x: 679, startPoint y: 304, endPoint x: 679, endPoint y: 375, distance: 71.1
click at [679, 375] on div ".deletable-edge-delete-btn { width: 20px; height: 20px; border: 0px solid #ffff…" at bounding box center [588, 321] width 552 height 488
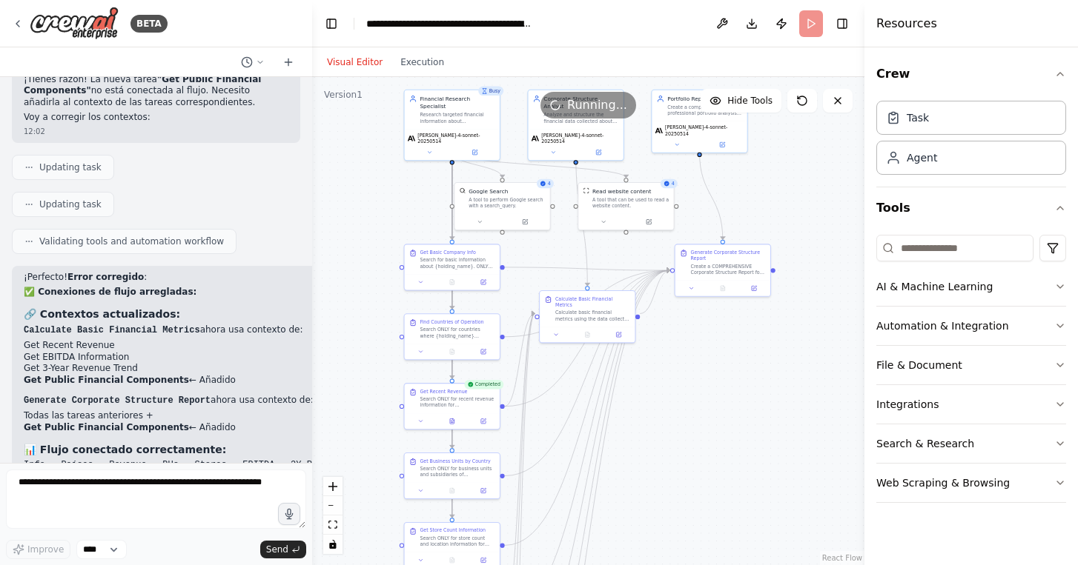
drag, startPoint x: 698, startPoint y: 302, endPoint x: 697, endPoint y: 397, distance: 95.6
click at [698, 397] on div ".deletable-edge-delete-btn { width: 20px; height: 20px; border: 0px solid #ffff…" at bounding box center [588, 321] width 552 height 488
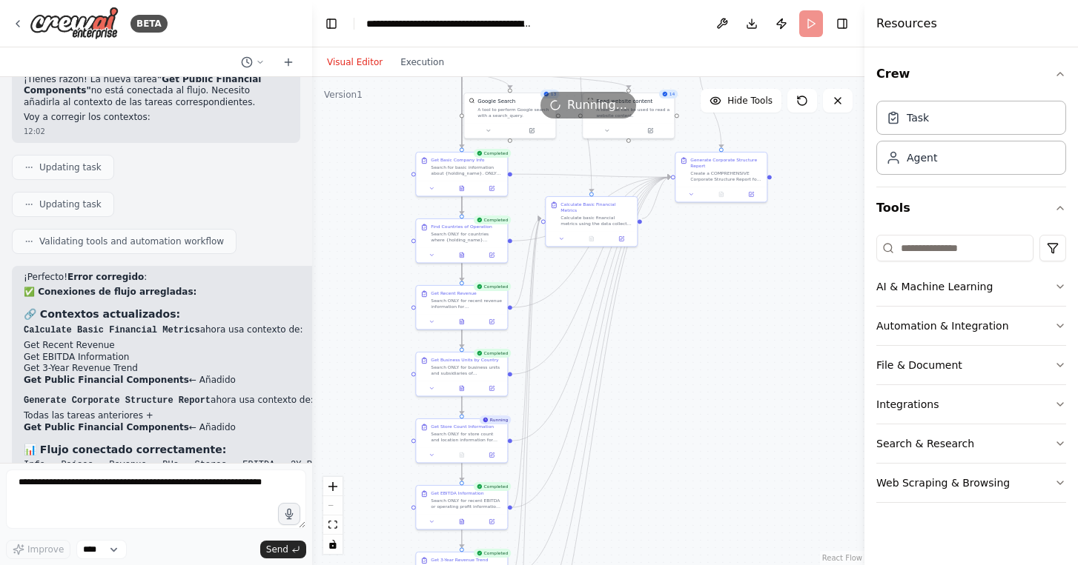
drag, startPoint x: 696, startPoint y: 442, endPoint x: 696, endPoint y: 331, distance: 111.2
click at [696, 331] on div ".deletable-edge-delete-btn { width: 20px; height: 20px; border: 0px solid #ffff…" at bounding box center [588, 321] width 552 height 488
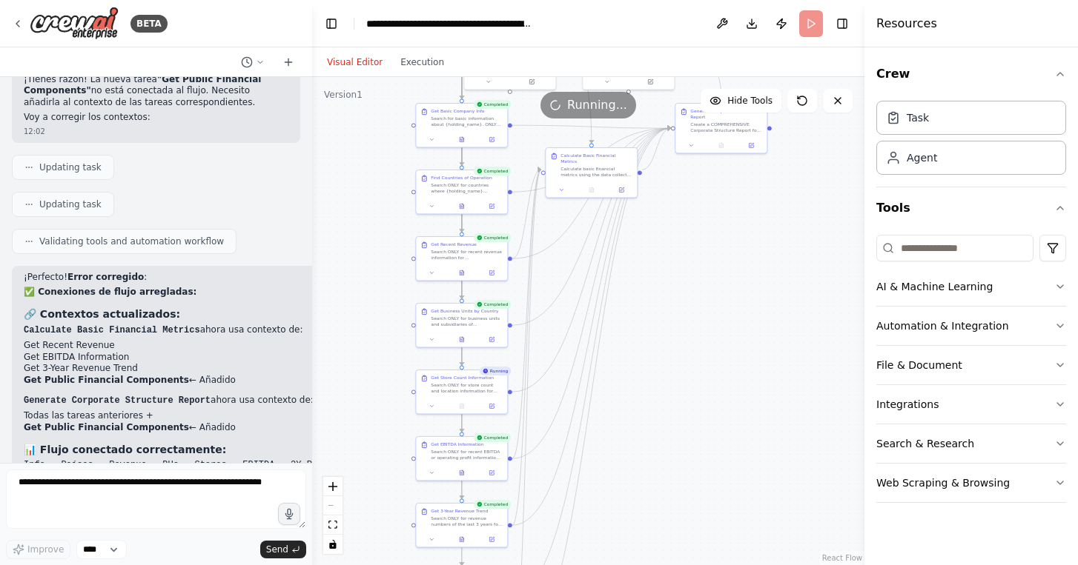
drag, startPoint x: 691, startPoint y: 374, endPoint x: 691, endPoint y: 300, distance: 74.1
click at [691, 308] on div ".deletable-edge-delete-btn { width: 20px; height: 20px; border: 0px solid #ffff…" at bounding box center [588, 321] width 552 height 488
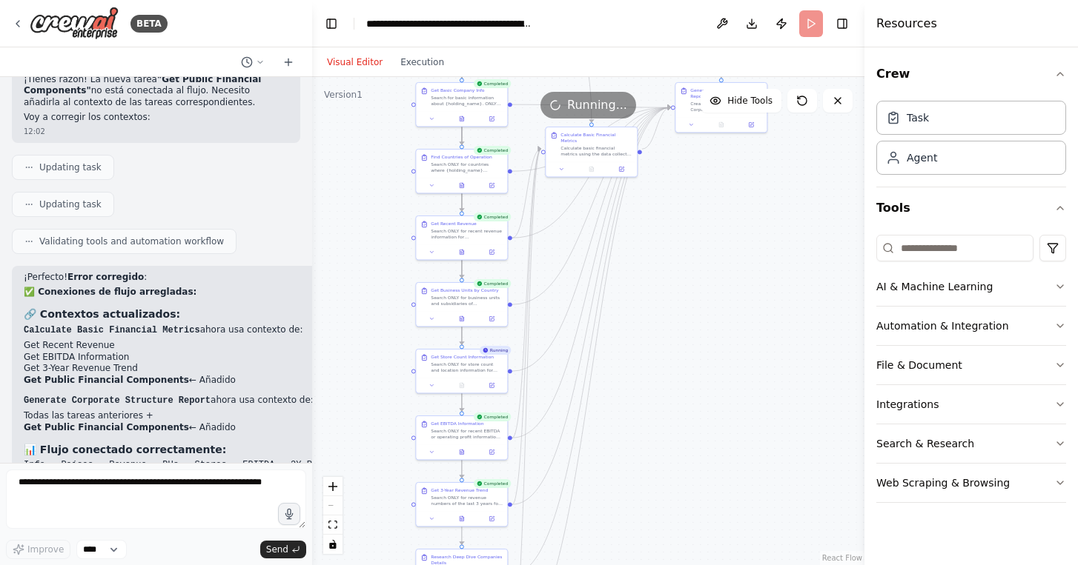
drag, startPoint x: 691, startPoint y: 378, endPoint x: 689, endPoint y: 273, distance: 104.5
click at [690, 276] on div ".deletable-edge-delete-btn { width: 20px; height: 20px; border: 0px solid #ffff…" at bounding box center [588, 321] width 552 height 488
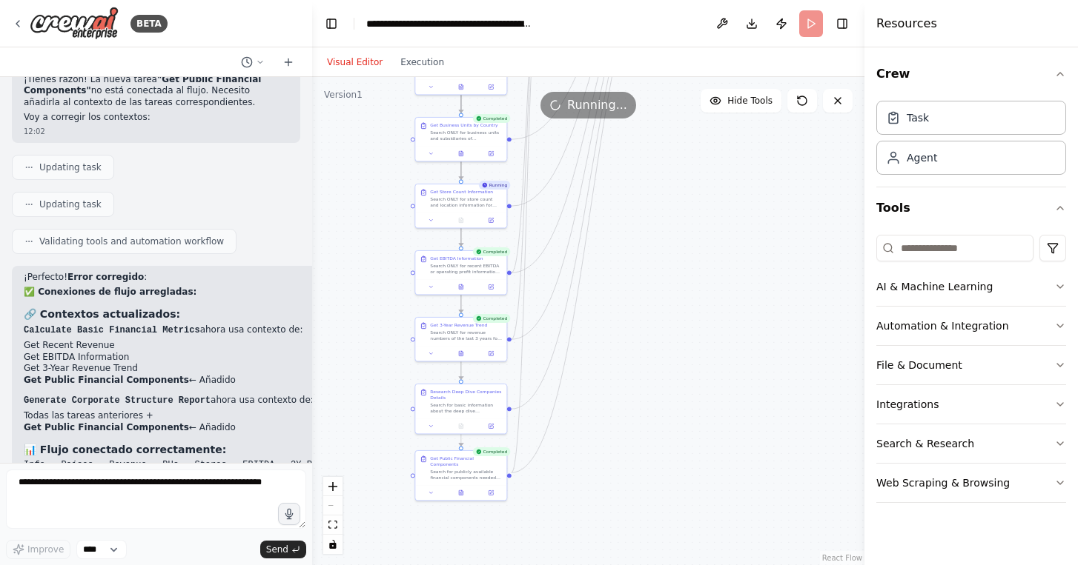
drag, startPoint x: 680, startPoint y: 400, endPoint x: 680, endPoint y: 293, distance: 106.7
click at [680, 295] on div ".deletable-edge-delete-btn { width: 20px; height: 20px; border: 0px solid #ffff…" at bounding box center [588, 321] width 552 height 488
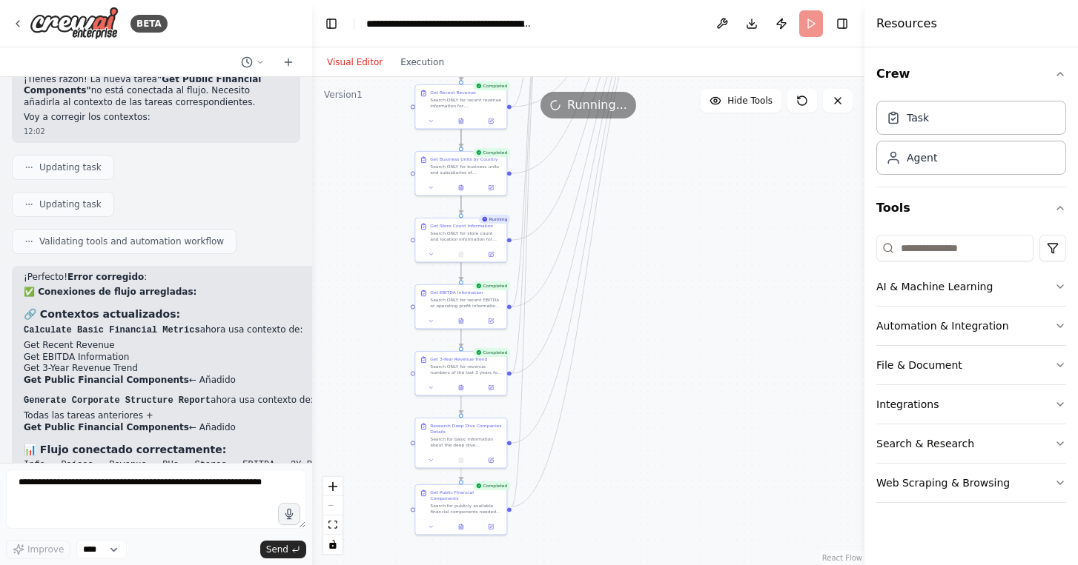
drag, startPoint x: 682, startPoint y: 357, endPoint x: 682, endPoint y: 478, distance: 120.8
click at [682, 479] on div ".deletable-edge-delete-btn { width: 20px; height: 20px; border: 0px solid #ffff…" at bounding box center [588, 321] width 552 height 488
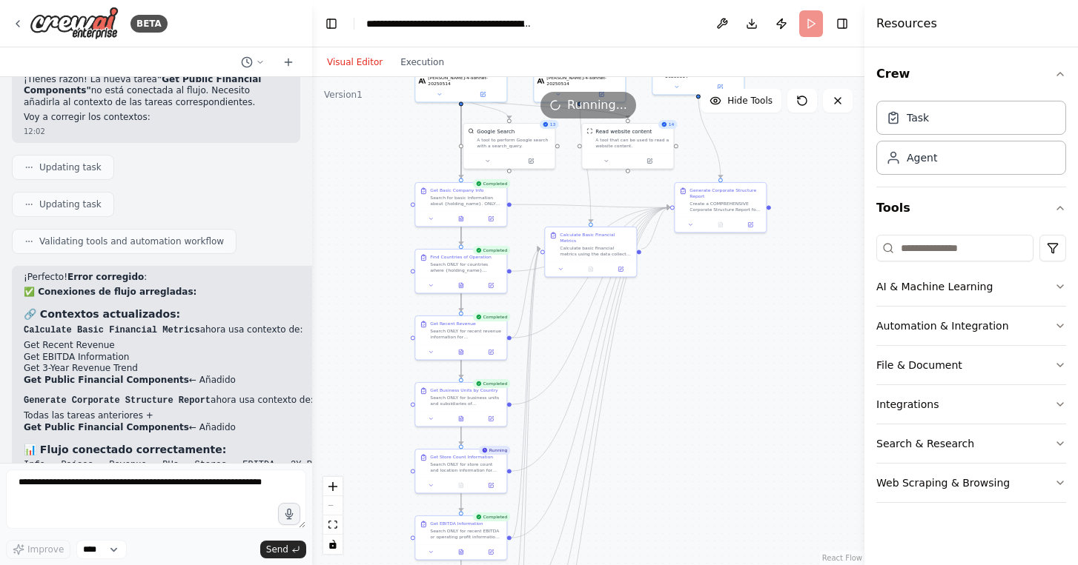
drag, startPoint x: 713, startPoint y: 363, endPoint x: 713, endPoint y: 494, distance: 130.4
click at [713, 494] on div ".deletable-edge-delete-btn { width: 20px; height: 20px; border: 0px solid #ffff…" at bounding box center [588, 321] width 552 height 488
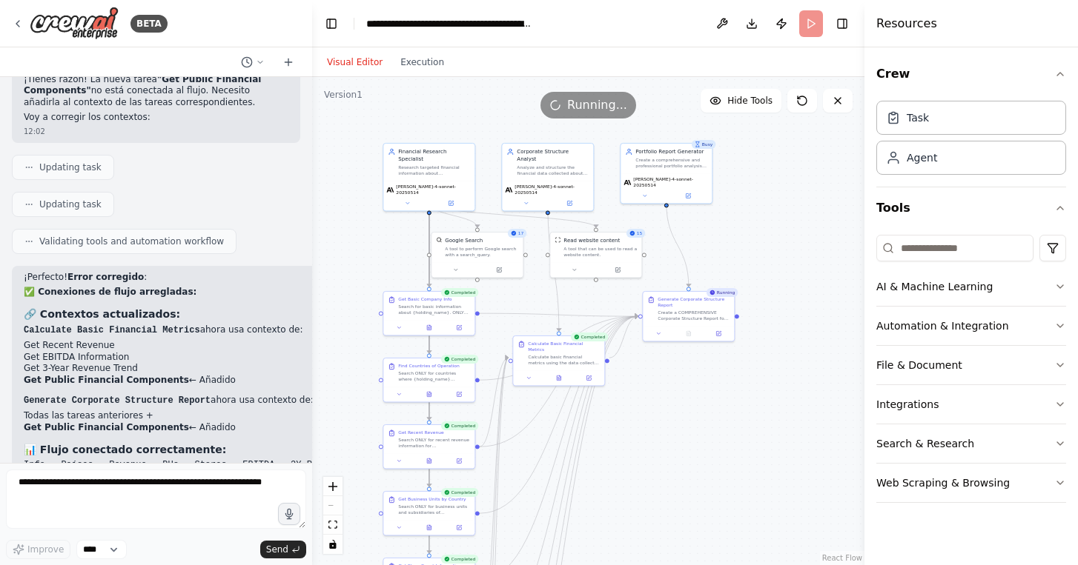
drag, startPoint x: 776, startPoint y: 361, endPoint x: 740, endPoint y: 416, distance: 66.4
click at [740, 416] on div ".deletable-edge-delete-btn { width: 20px; height: 20px; border: 0px solid #ffff…" at bounding box center [588, 321] width 552 height 488
drag, startPoint x: 714, startPoint y: 468, endPoint x: 748, endPoint y: 292, distance: 179.5
click at [748, 292] on div ".deletable-edge-delete-btn { width: 20px; height: 20px; border: 0px solid #ffff…" at bounding box center [588, 321] width 552 height 488
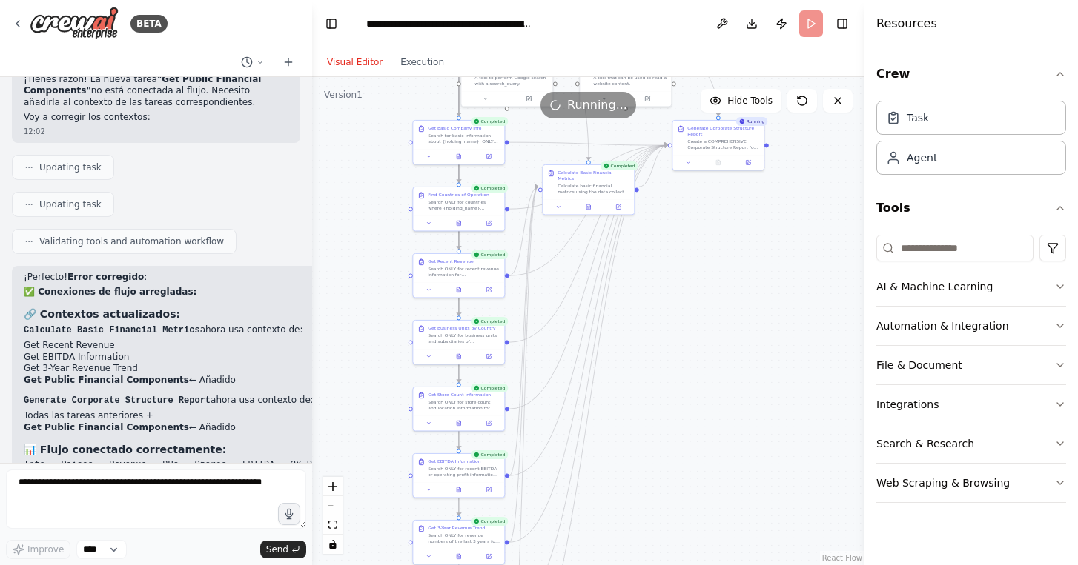
drag, startPoint x: 712, startPoint y: 353, endPoint x: 721, endPoint y: 246, distance: 107.1
click at [721, 248] on div ".deletable-edge-delete-btn { width: 20px; height: 20px; border: 0px solid #ffff…" at bounding box center [588, 321] width 552 height 488
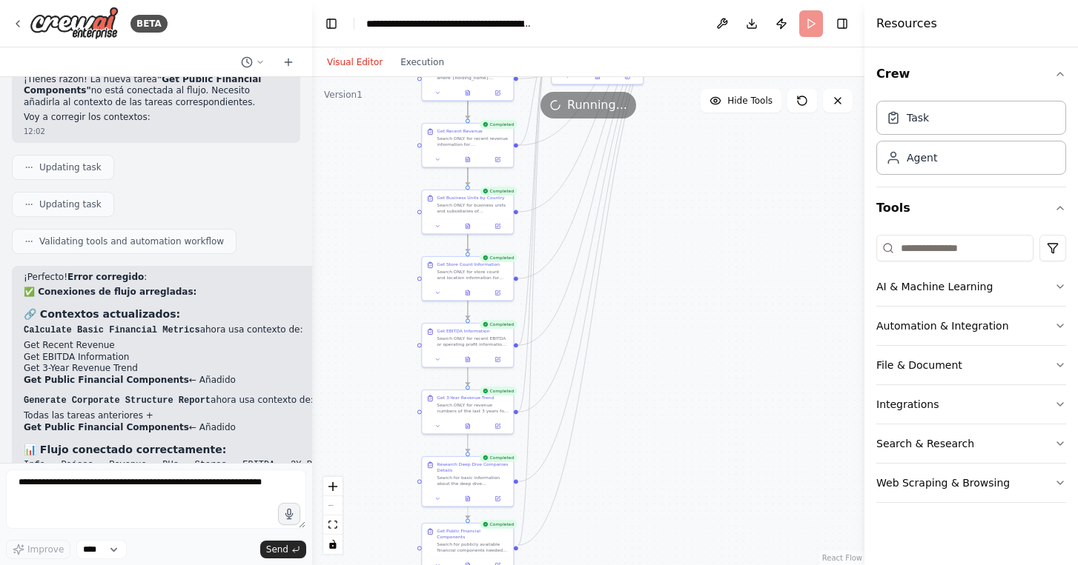
drag, startPoint x: 702, startPoint y: 287, endPoint x: 702, endPoint y: 250, distance: 37.1
click at [702, 251] on div ".deletable-edge-delete-btn { width: 20px; height: 20px; border: 0px solid #ffff…" at bounding box center [588, 321] width 552 height 488
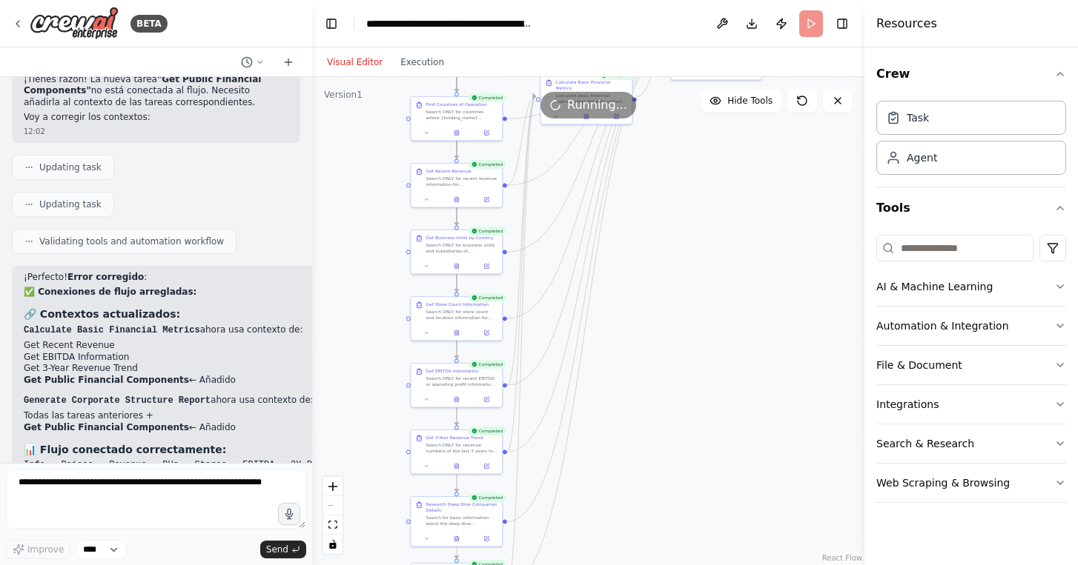
drag, startPoint x: 722, startPoint y: 215, endPoint x: 703, endPoint y: 371, distance: 156.8
click at [703, 371] on div ".deletable-edge-delete-btn { width: 20px; height: 20px; border: 0px solid #ffff…" at bounding box center [588, 321] width 552 height 488
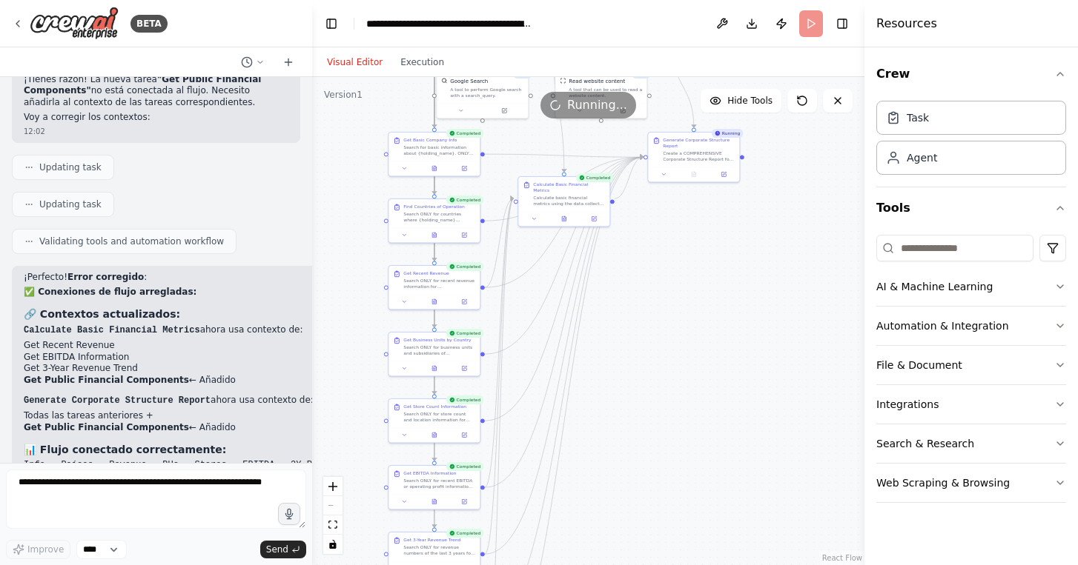
drag, startPoint x: 733, startPoint y: 296, endPoint x: 684, endPoint y: 359, distance: 79.2
click at [684, 359] on div ".deletable-edge-delete-btn { width: 20px; height: 20px; border: 0px solid #ffff…" at bounding box center [588, 321] width 552 height 488
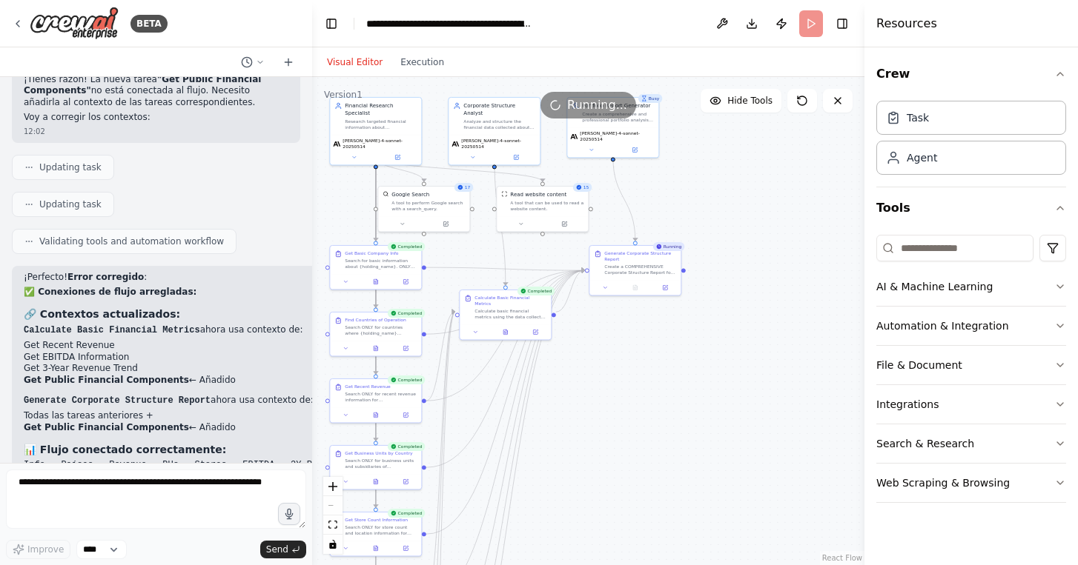
drag, startPoint x: 768, startPoint y: 265, endPoint x: 734, endPoint y: 362, distance: 102.9
click at [734, 362] on div ".deletable-edge-delete-btn { width: 20px; height: 20px; border: 0px solid #ffff…" at bounding box center [588, 321] width 552 height 488
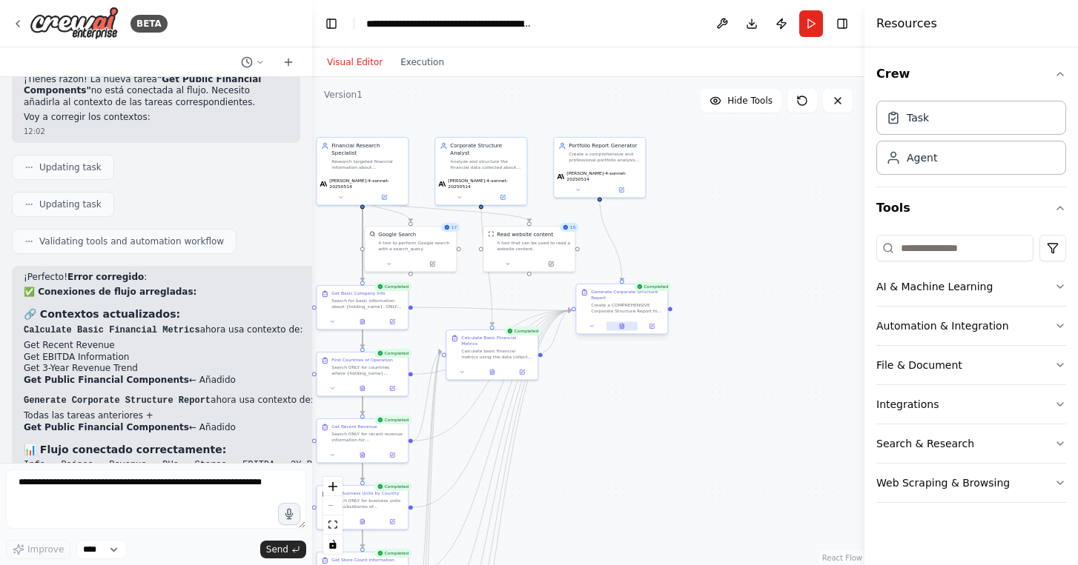
click at [625, 330] on button at bounding box center [621, 326] width 31 height 9
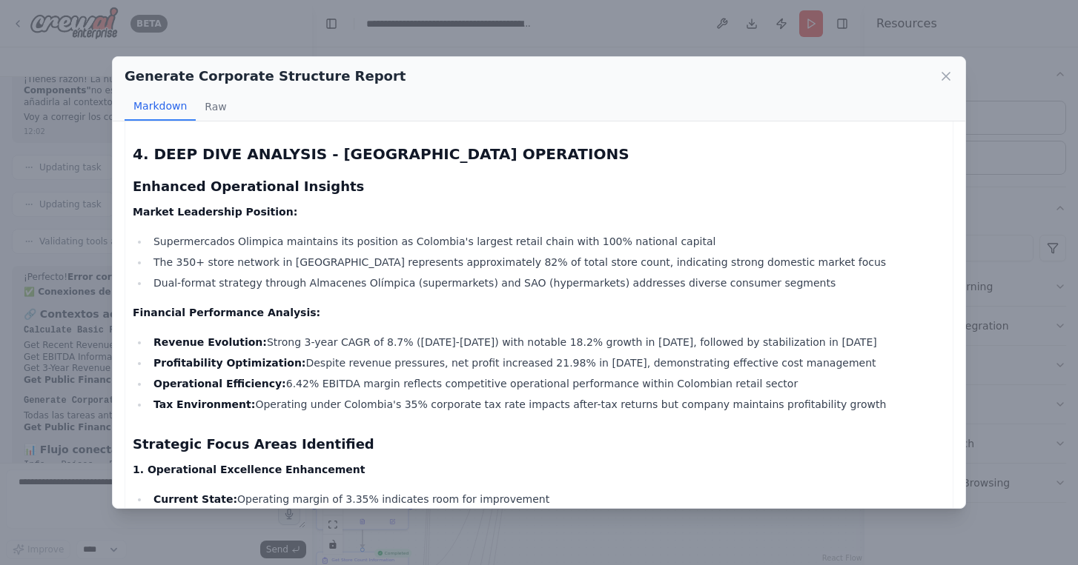
scroll to position [1255, 0]
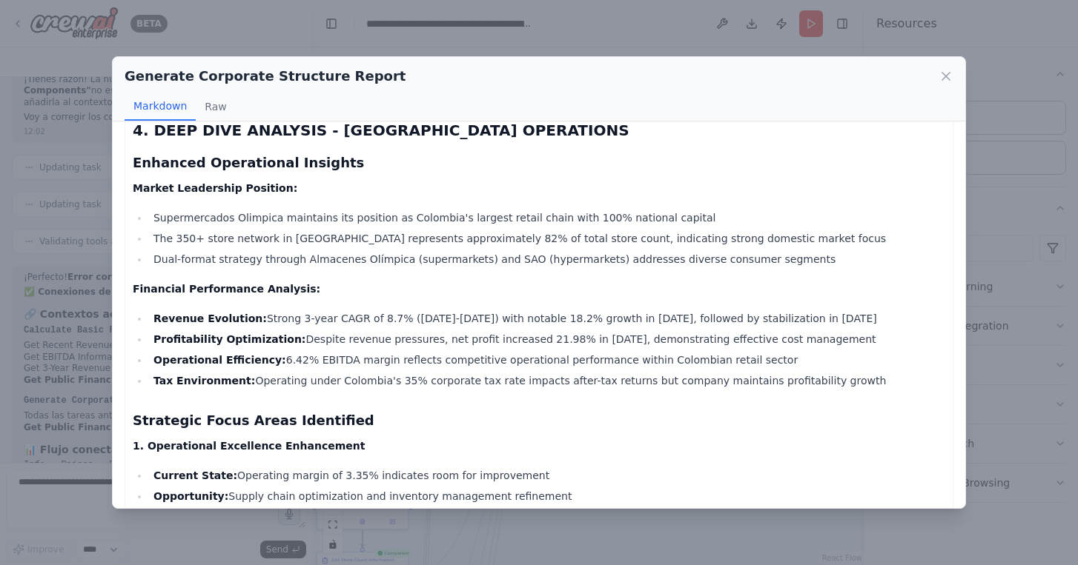
drag, startPoint x: 328, startPoint y: 285, endPoint x: 431, endPoint y: 288, distance: 103.1
click at [362, 310] on li "Revenue Evolution: Strong 3-year CAGR of 8.7% ([DATE]-[DATE]) with notable 18.2…" at bounding box center [547, 319] width 796 height 18
drag, startPoint x: 373, startPoint y: 301, endPoint x: 455, endPoint y: 301, distance: 82.3
click at [445, 331] on li "Profitability Optimization: Despite revenue pressures, net profit increased 21.…" at bounding box center [547, 340] width 796 height 18
drag, startPoint x: 398, startPoint y: 328, endPoint x: 449, endPoint y: 328, distance: 51.1
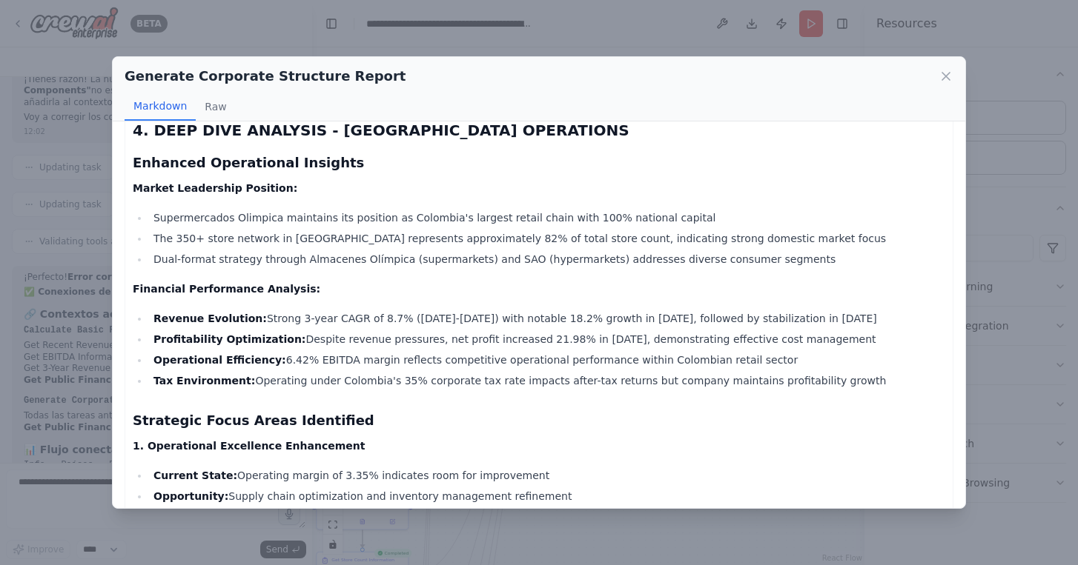
click at [432, 351] on li "Operational Efficiency: 6.42% EBITDA margin reflects competitive operational pe…" at bounding box center [547, 360] width 796 height 18
drag, startPoint x: 395, startPoint y: 346, endPoint x: 435, endPoint y: 346, distance: 40.0
click at [428, 372] on li "Tax Environment: Operating under Colombia's 35% corporate tax rate impacts afte…" at bounding box center [547, 381] width 796 height 18
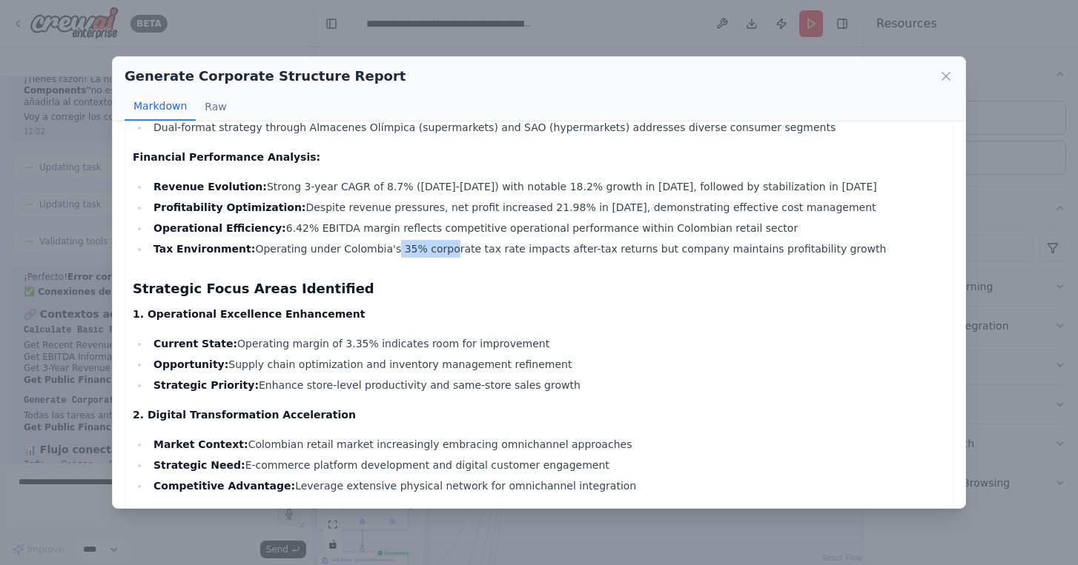
scroll to position [1398, 0]
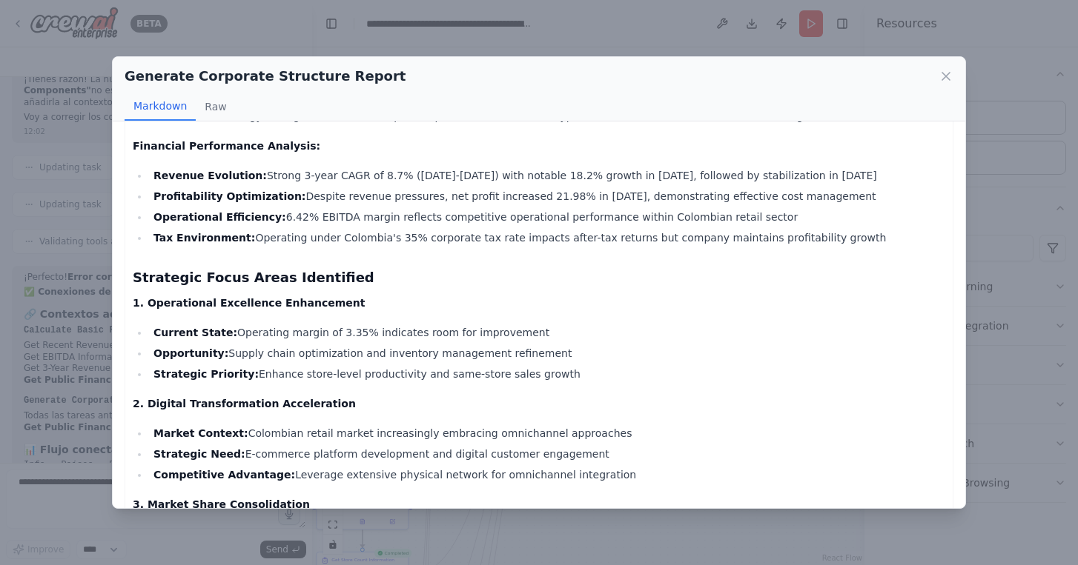
drag, startPoint x: 290, startPoint y: 307, endPoint x: 356, endPoint y: 306, distance: 65.2
click at [353, 324] on ul "Current State: Operating margin of 3.35% indicates room for improvement Opportu…" at bounding box center [539, 353] width 812 height 59
drag, startPoint x: 270, startPoint y: 332, endPoint x: 339, endPoint y: 332, distance: 68.2
click at [325, 365] on li "Strategic Priority: Enhance store-level productivity and same-store sales growth" at bounding box center [547, 374] width 796 height 18
drag, startPoint x: 355, startPoint y: 342, endPoint x: 393, endPoint y: 342, distance: 37.8
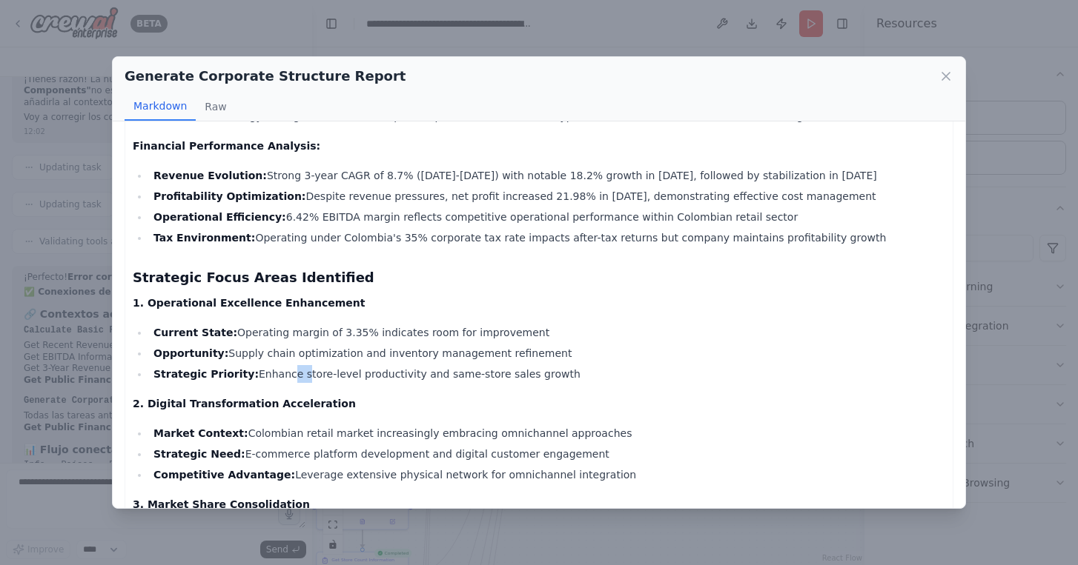
click at [385, 365] on li "Strategic Priority: Enhance store-level productivity and same-store sales growth" at bounding box center [547, 374] width 796 height 18
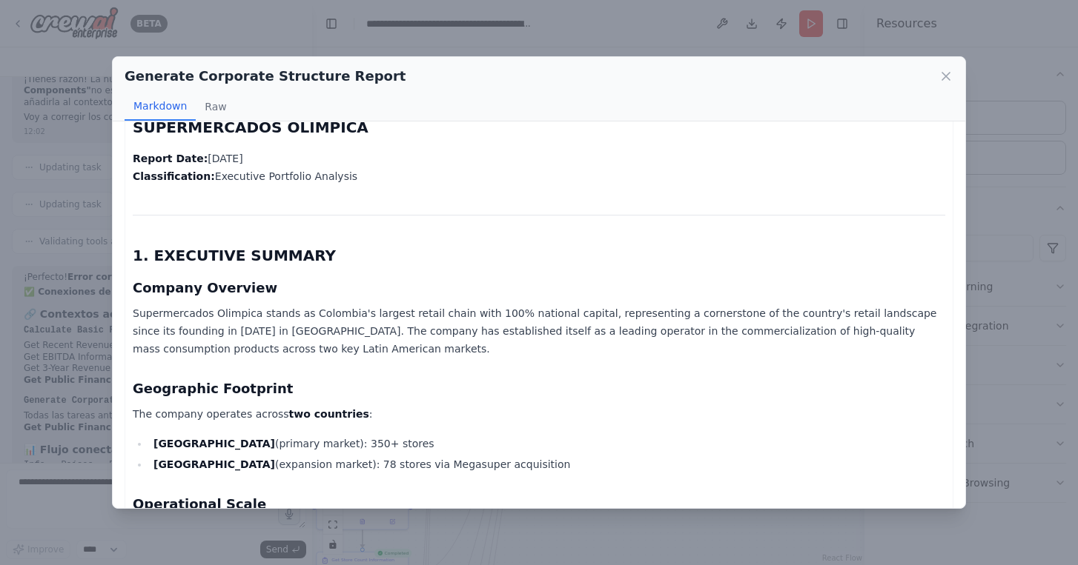
scroll to position [0, 0]
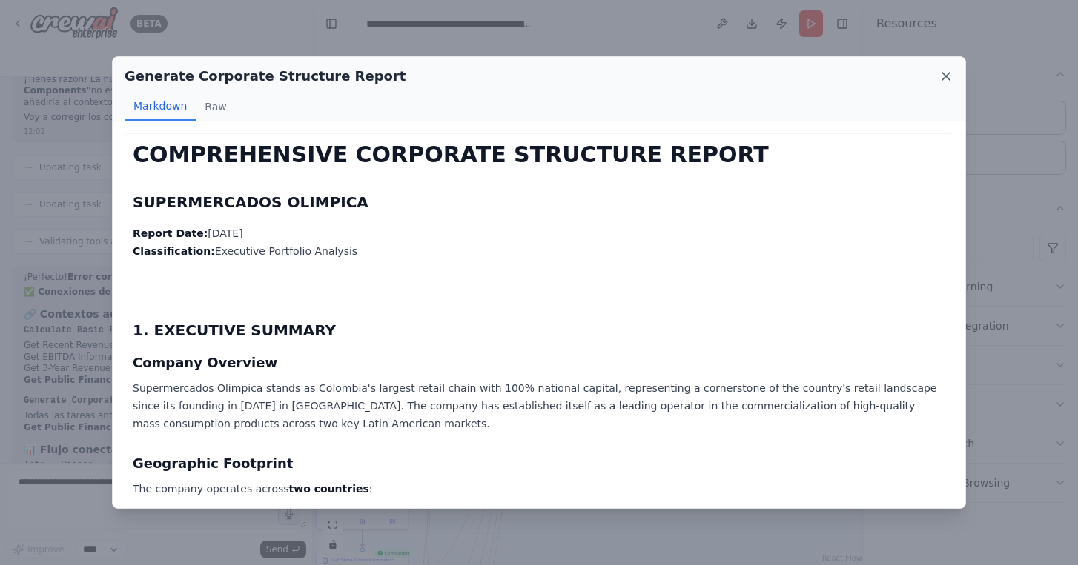
click at [947, 79] on icon at bounding box center [945, 76] width 15 height 15
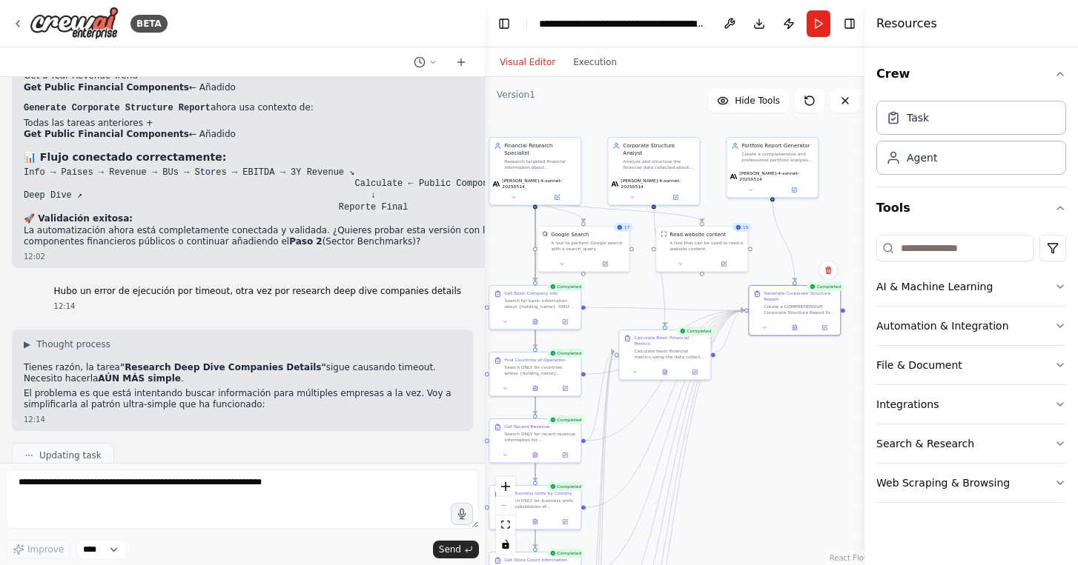
drag, startPoint x: 311, startPoint y: 256, endPoint x: 485, endPoint y: 265, distance: 174.4
click at [485, 265] on div "BETA Hello! I'm the CrewAI assistant. What kind of automation do you want to bu…" at bounding box center [539, 282] width 1078 height 565
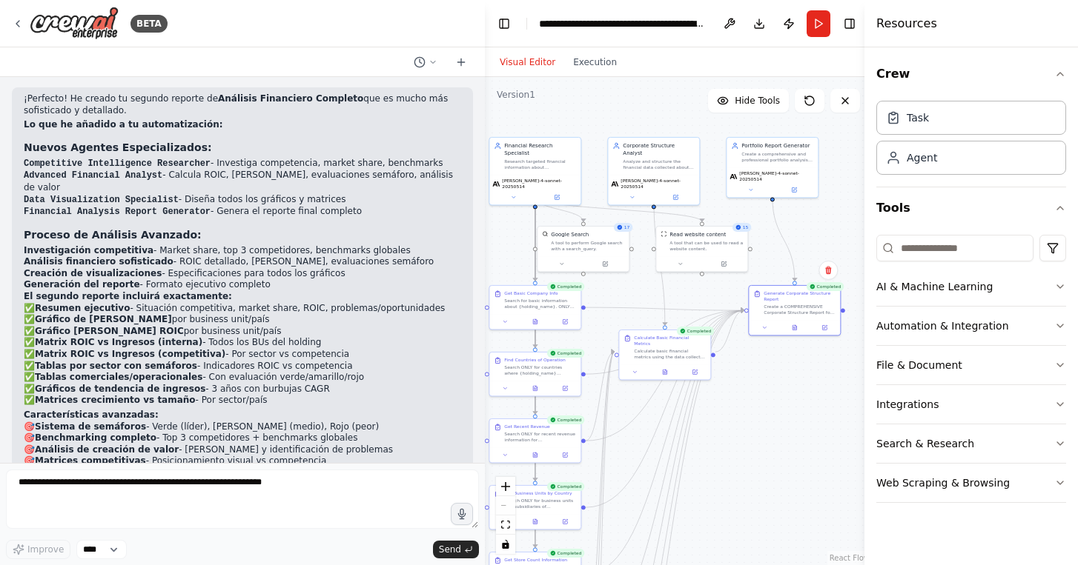
scroll to position [2852, 0]
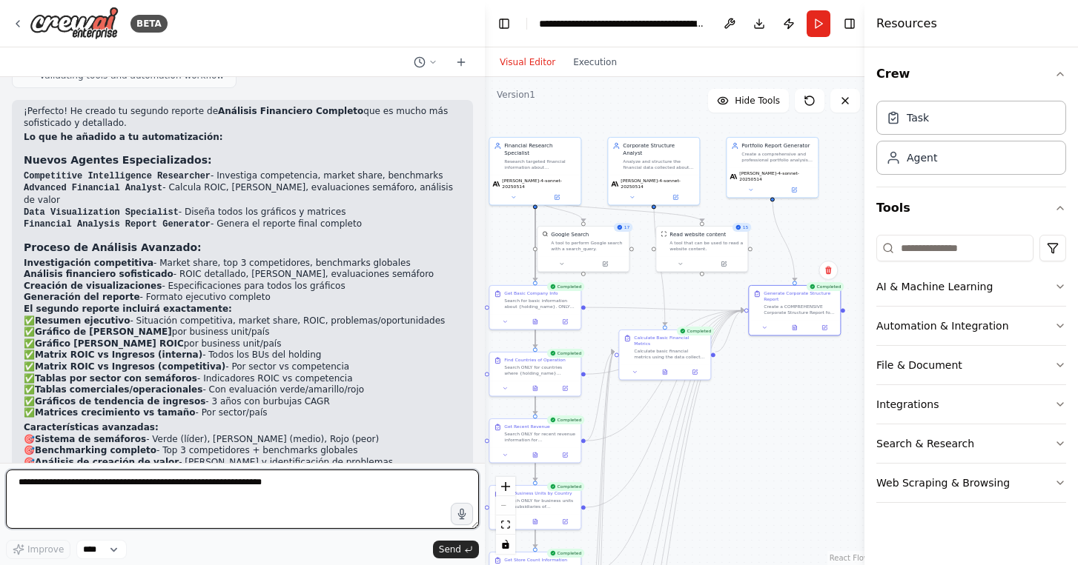
click at [209, 492] on textarea at bounding box center [242, 499] width 473 height 59
type textarea "*******"
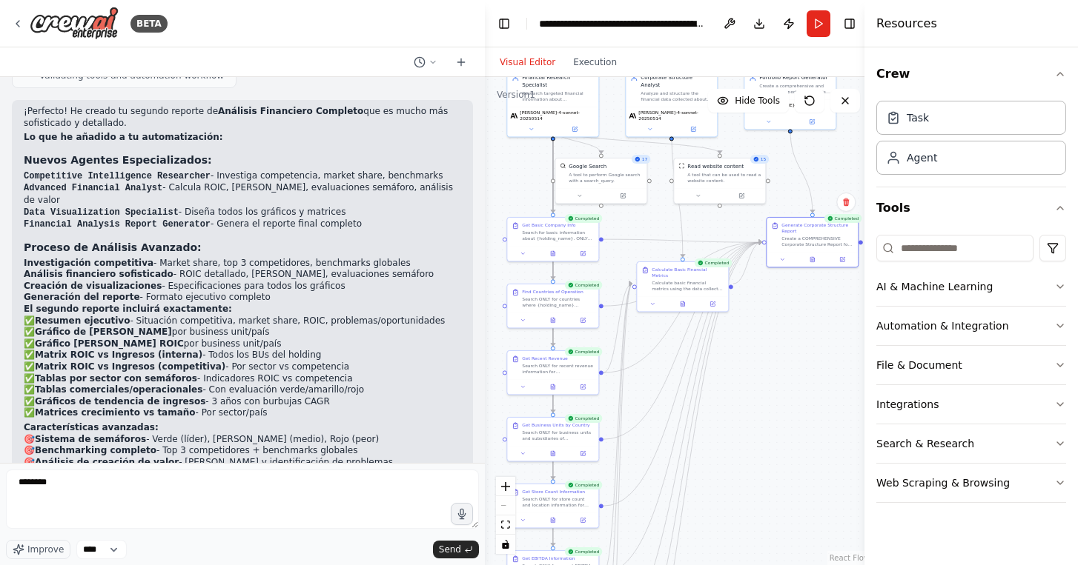
drag, startPoint x: 759, startPoint y: 451, endPoint x: 777, endPoint y: 383, distance: 70.5
click at [777, 383] on div ".deletable-edge-delete-btn { width: 20px; height: 20px; border: 0px solid #ffff…" at bounding box center [678, 321] width 387 height 488
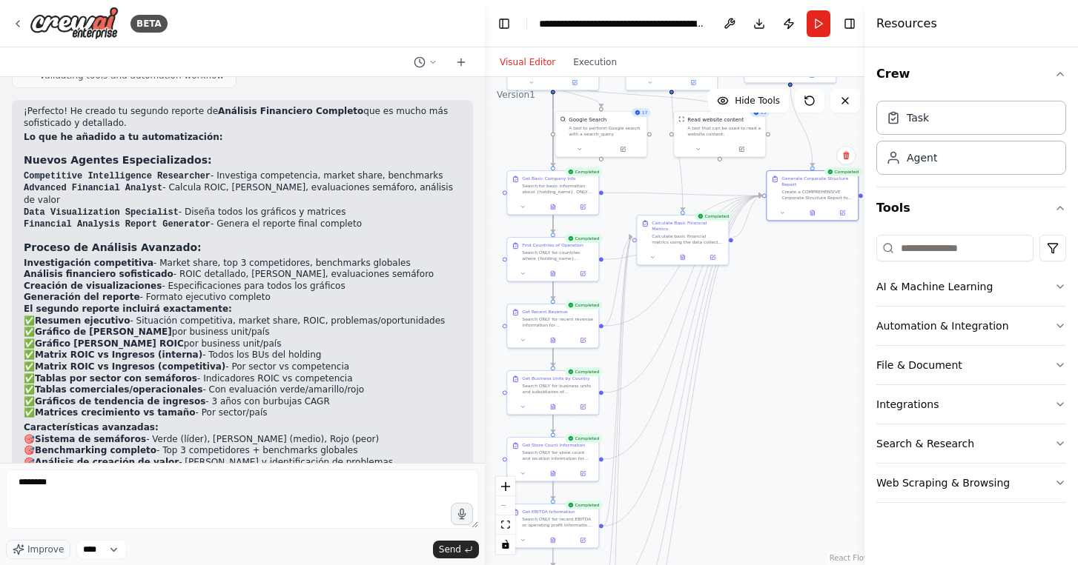
drag, startPoint x: 767, startPoint y: 390, endPoint x: 768, endPoint y: 331, distance: 58.6
click at [768, 331] on div ".deletable-edge-delete-btn { width: 20px; height: 20px; border: 0px solid #ffff…" at bounding box center [678, 321] width 387 height 488
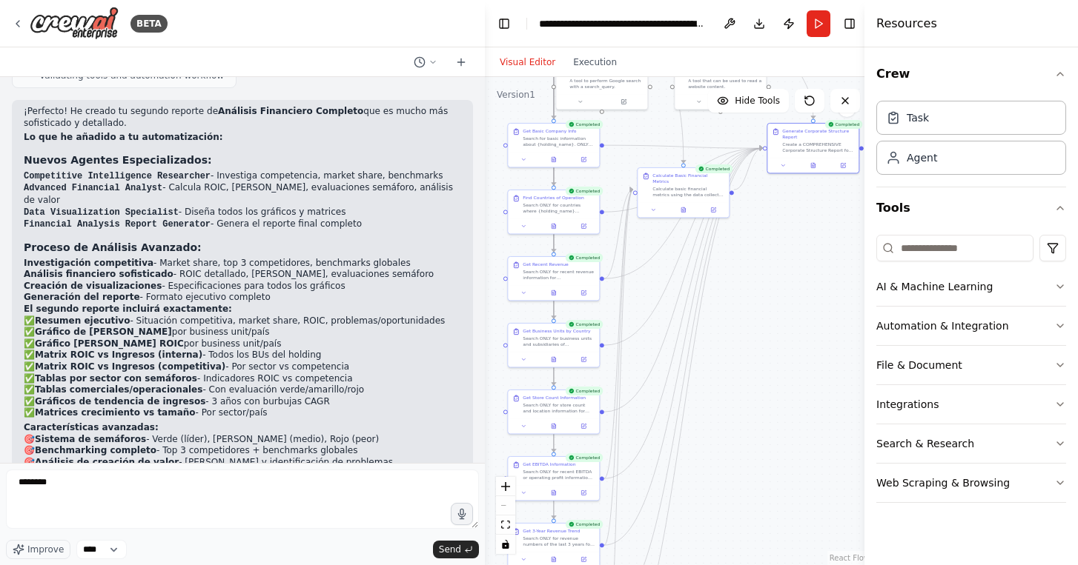
drag, startPoint x: 767, startPoint y: 353, endPoint x: 768, endPoint y: 311, distance: 43.0
click at [768, 311] on div ".deletable-edge-delete-btn { width: 20px; height: 20px; border: 0px solid #ffff…" at bounding box center [678, 321] width 387 height 488
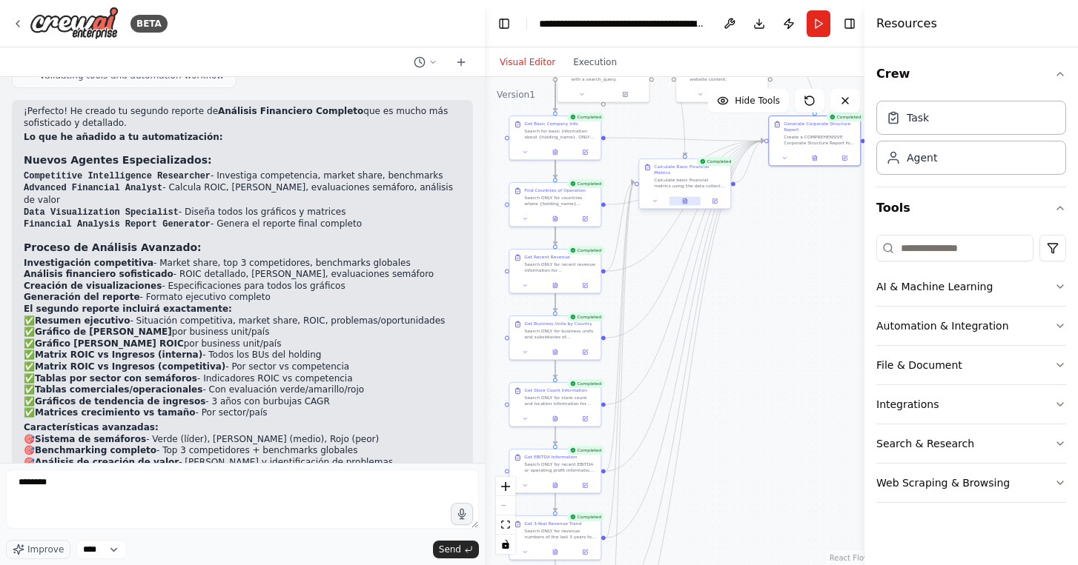
click at [684, 199] on icon at bounding box center [685, 201] width 4 height 5
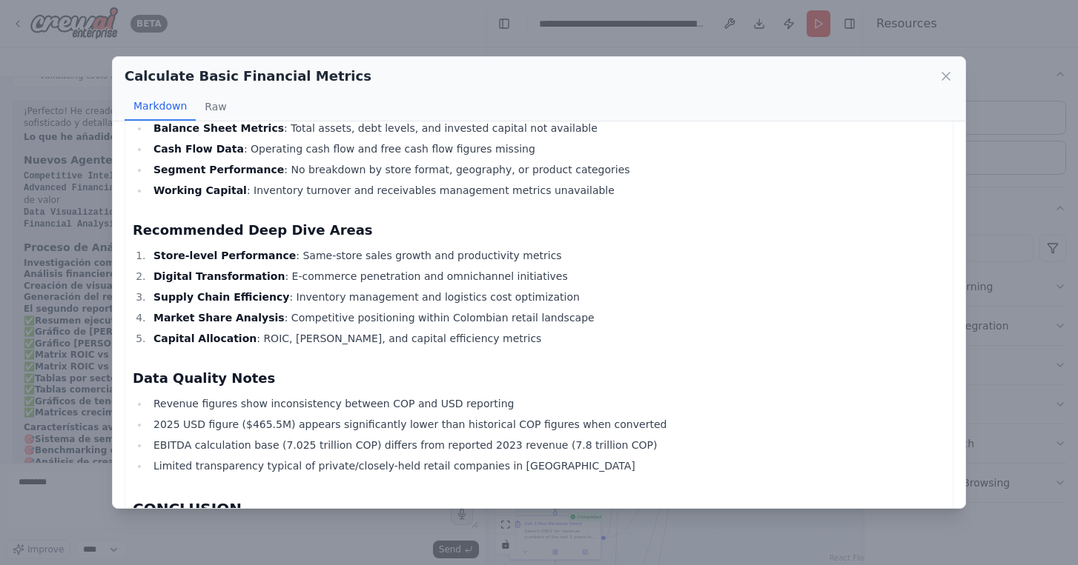
scroll to position [1073, 0]
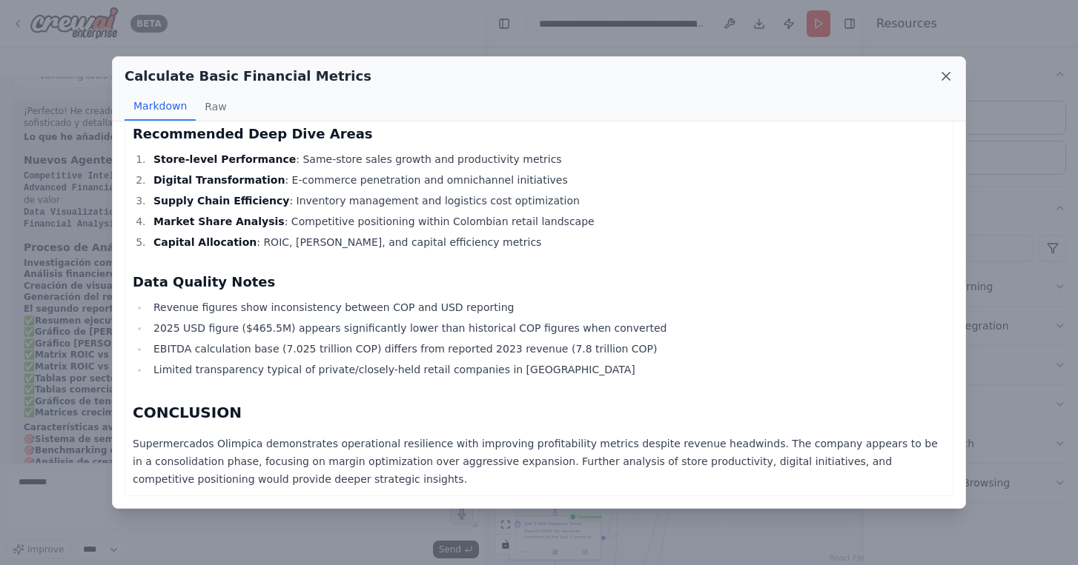
click at [940, 78] on icon at bounding box center [945, 76] width 15 height 15
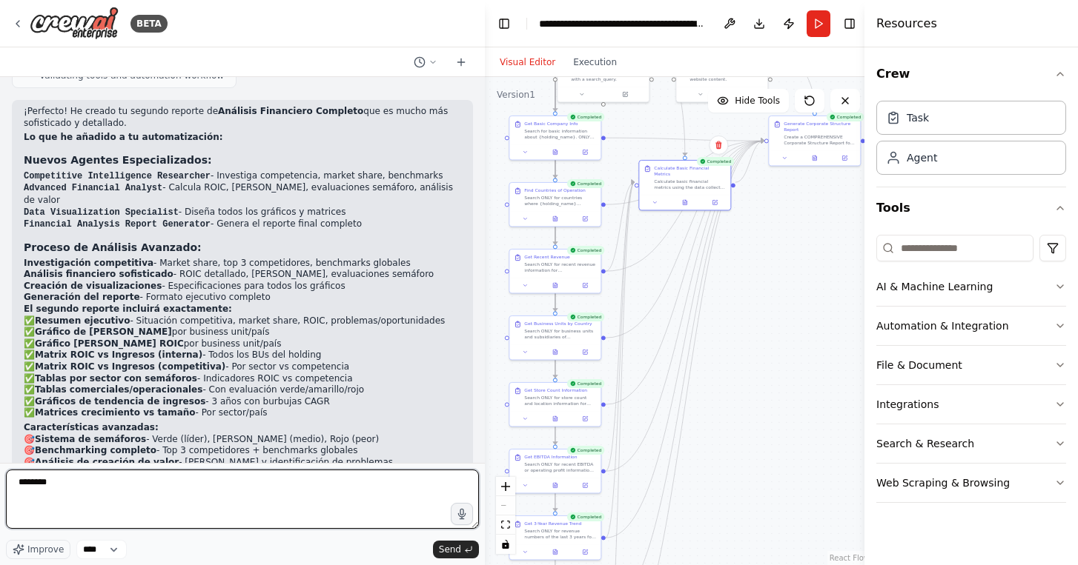
drag, startPoint x: 30, startPoint y: 482, endPoint x: -12, endPoint y: 482, distance: 41.5
click at [0, 482] on html "BETA Hello! I'm the CrewAI assistant. What kind of automation do you want to bu…" at bounding box center [539, 282] width 1078 height 565
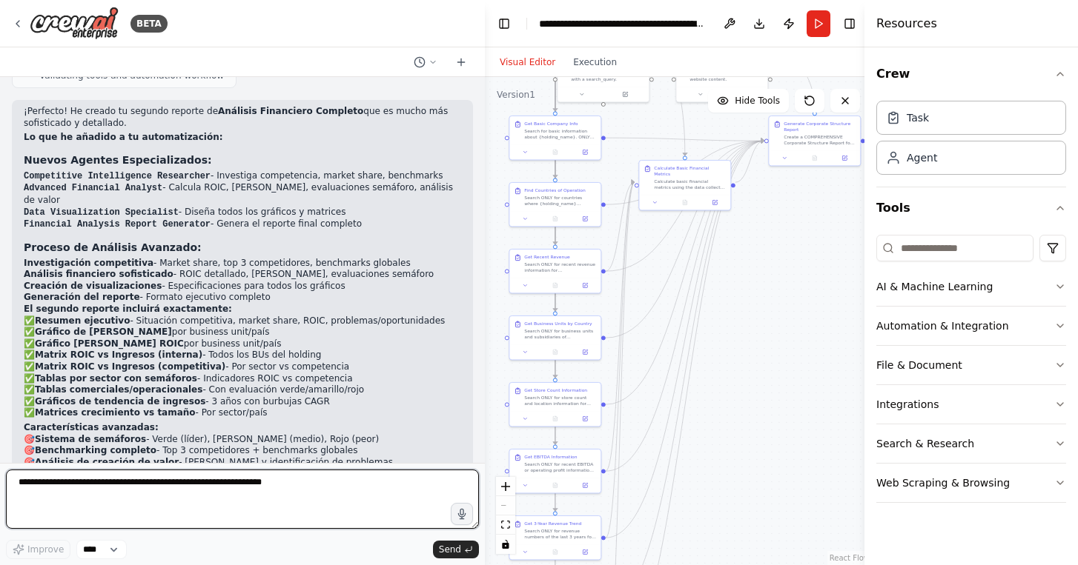
scroll to position [25501, 0]
